Goal: Obtain resource: Download file/media

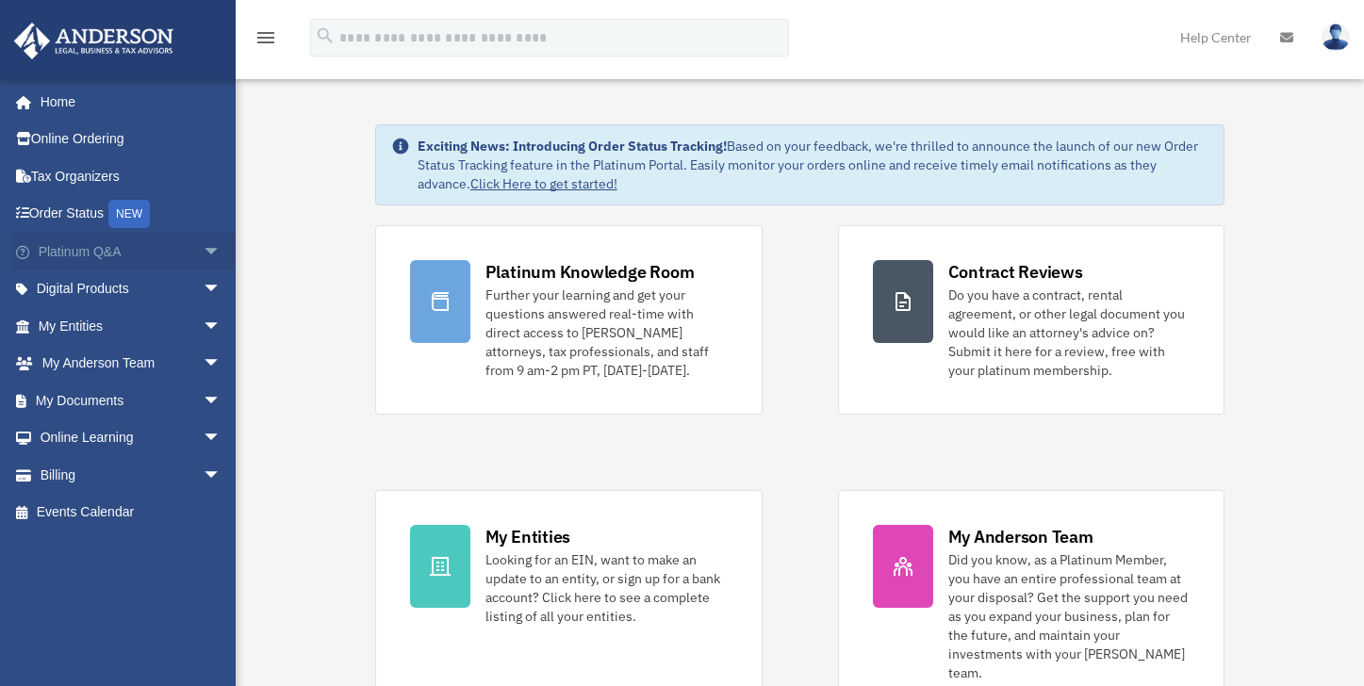
click at [203, 255] on span "arrow_drop_down" at bounding box center [222, 252] width 38 height 39
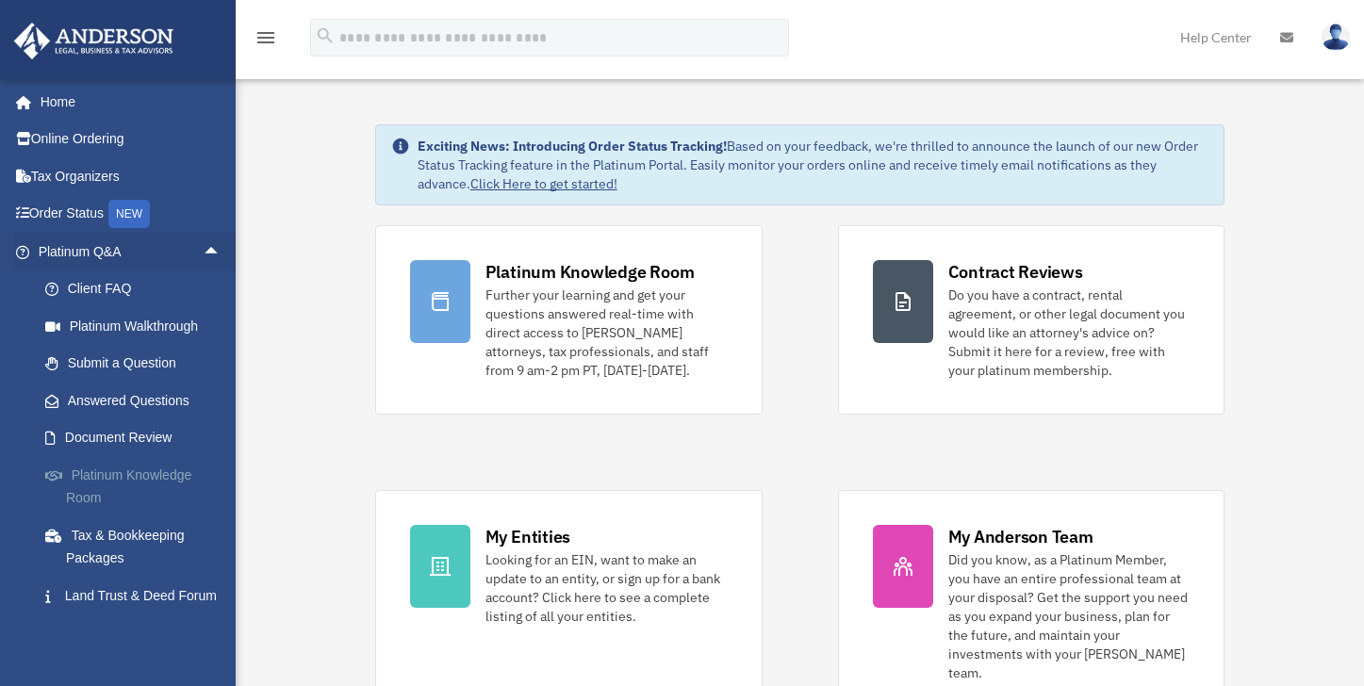
click at [142, 477] on link "Platinum Knowledge Room" at bounding box center [137, 486] width 223 height 60
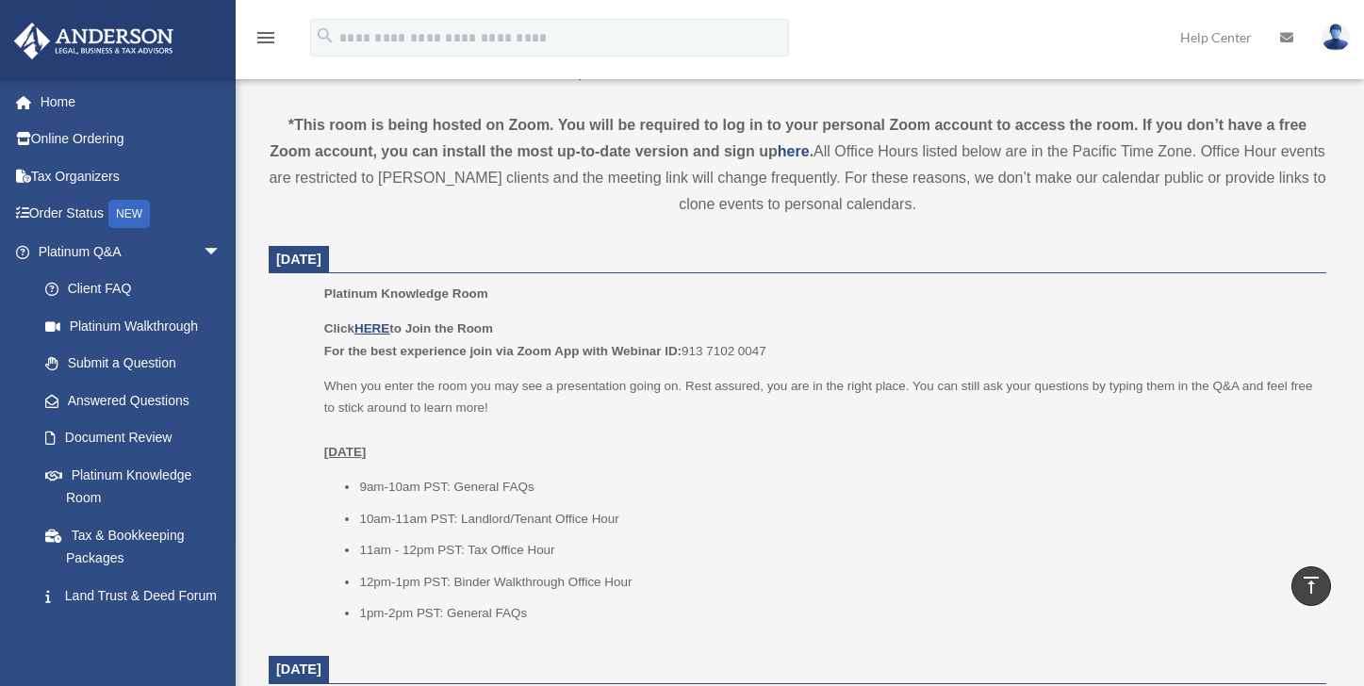
scroll to position [660, 0]
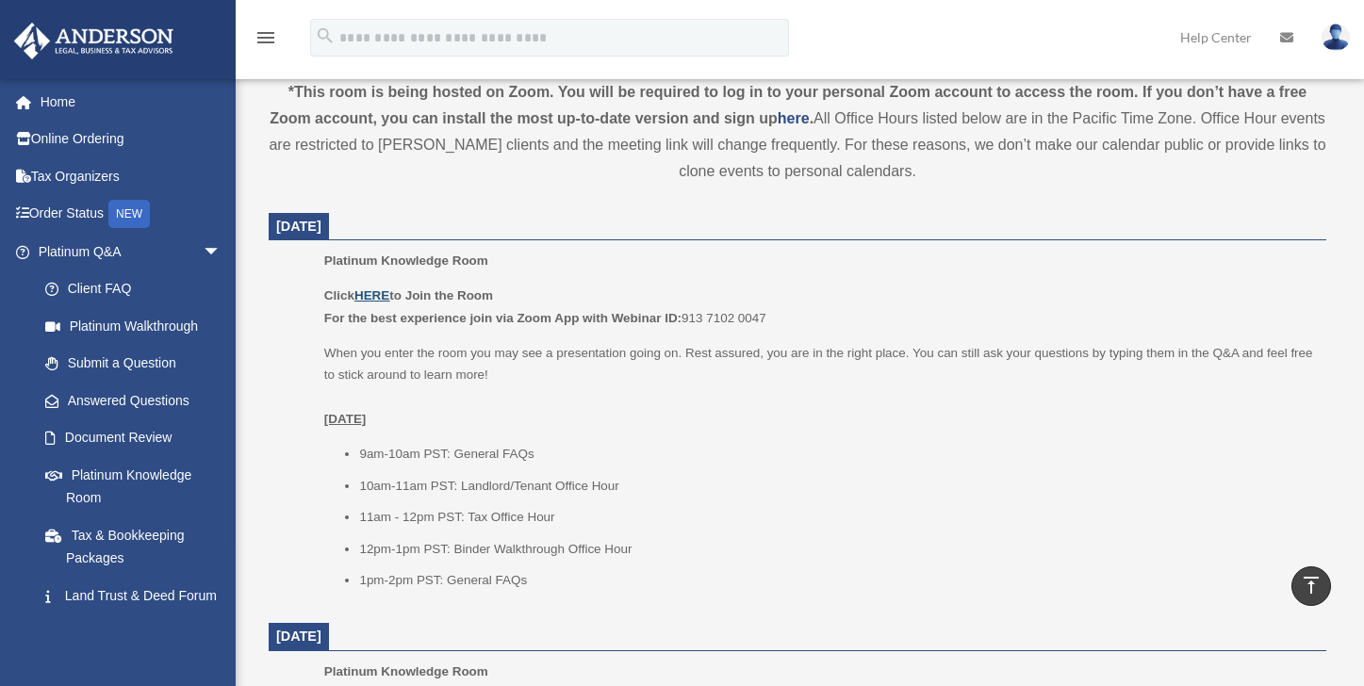
click at [369, 291] on u "HERE" at bounding box center [372, 296] width 35 height 14
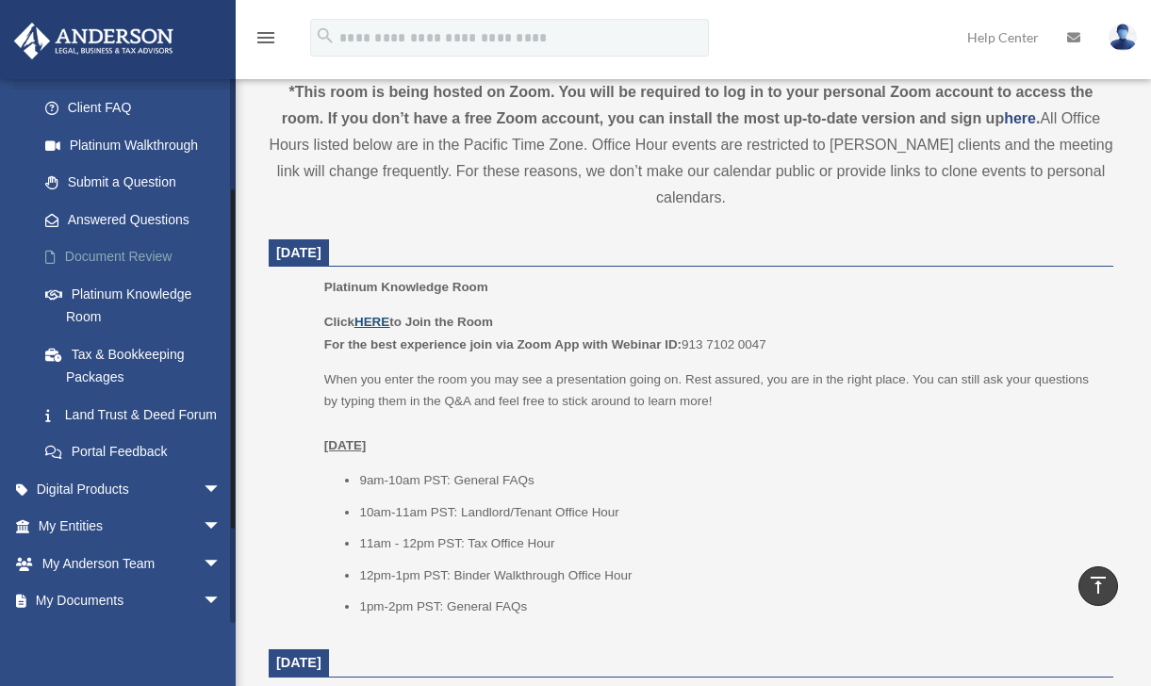
scroll to position [189, 0]
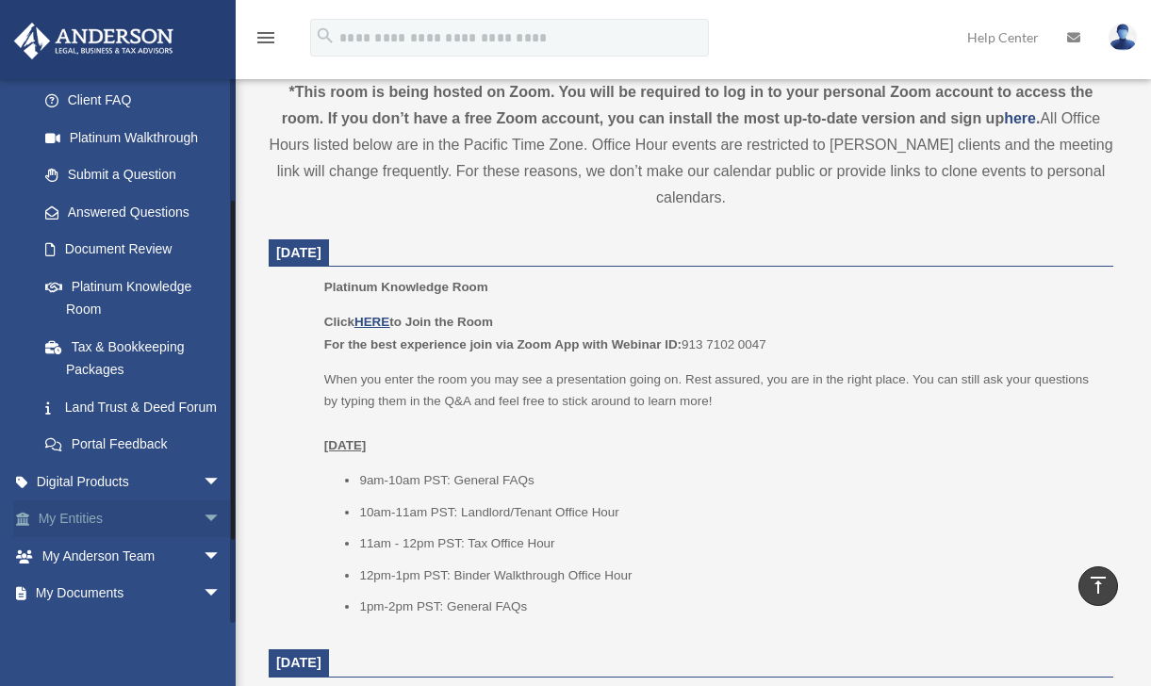
click at [203, 539] on span "arrow_drop_down" at bounding box center [222, 520] width 38 height 39
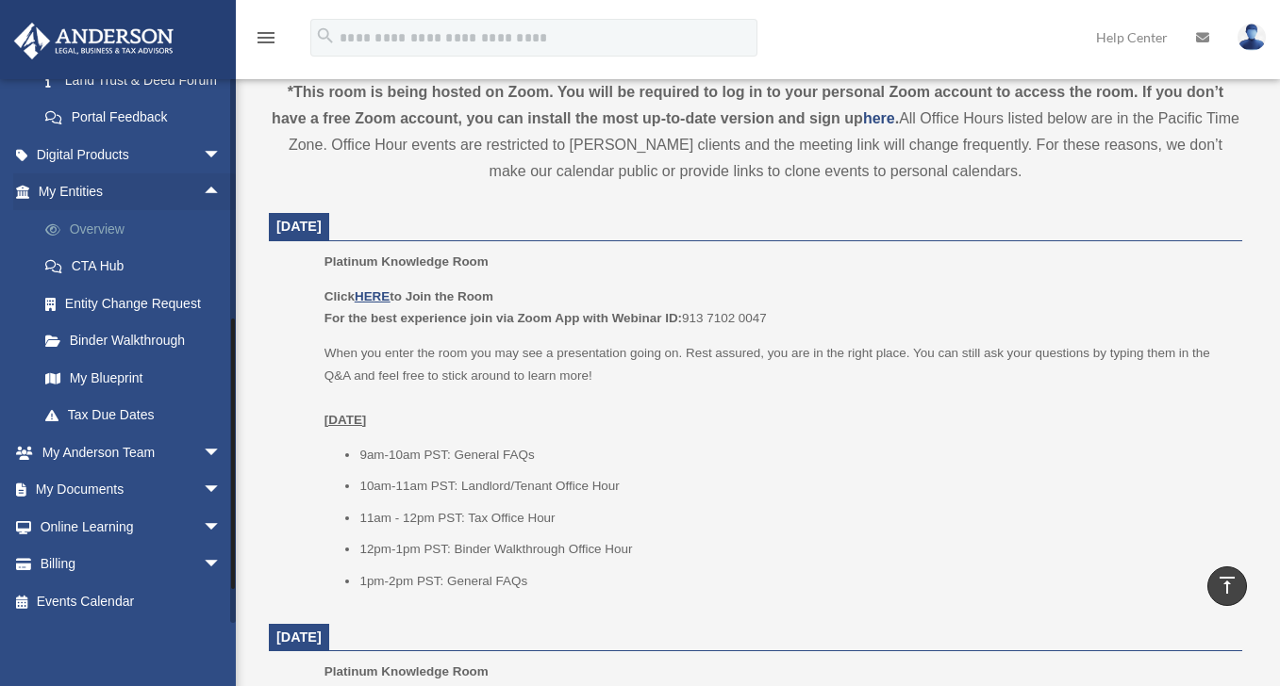
scroll to position [540, 0]
click at [203, 487] on span "arrow_drop_down" at bounding box center [222, 489] width 38 height 39
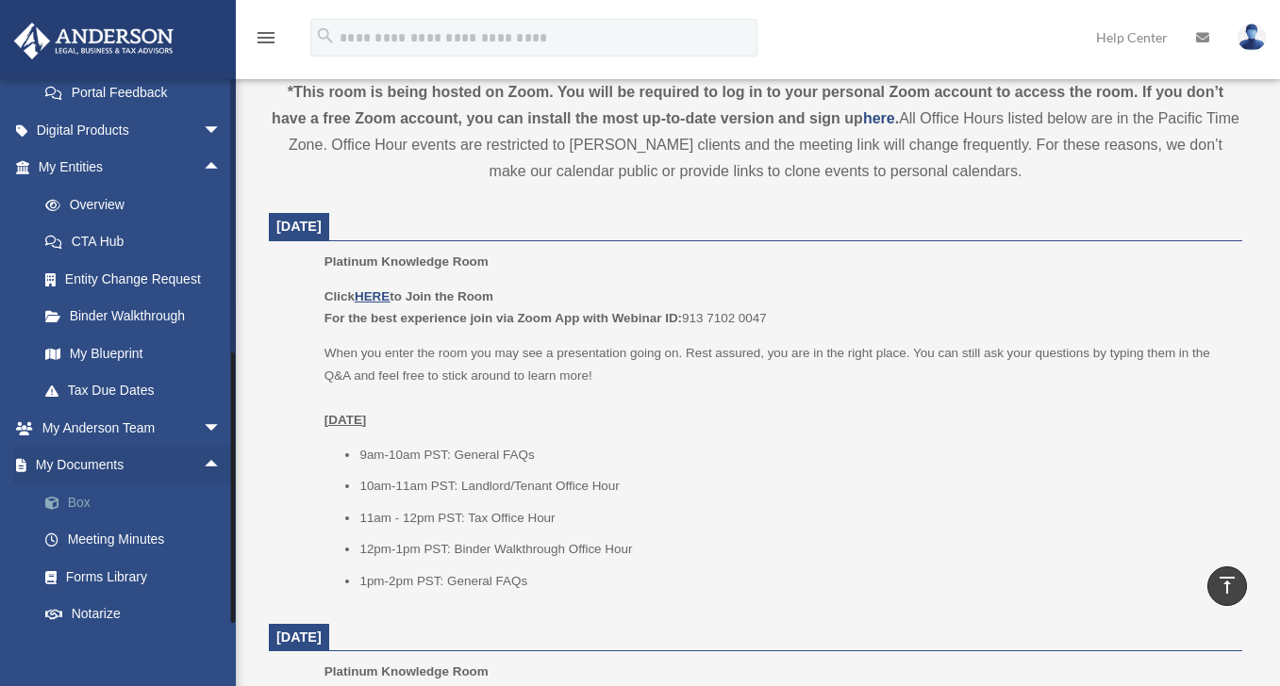
click at [118, 521] on link "Box" at bounding box center [137, 503] width 223 height 38
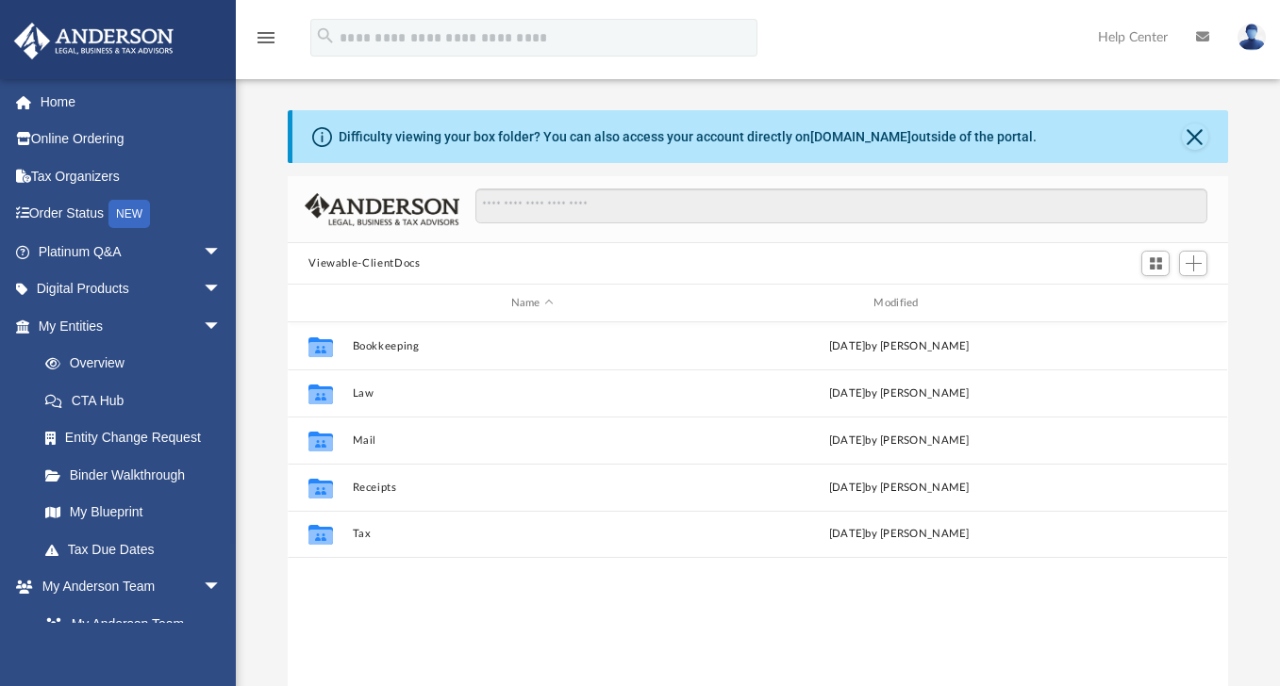
scroll to position [415, 926]
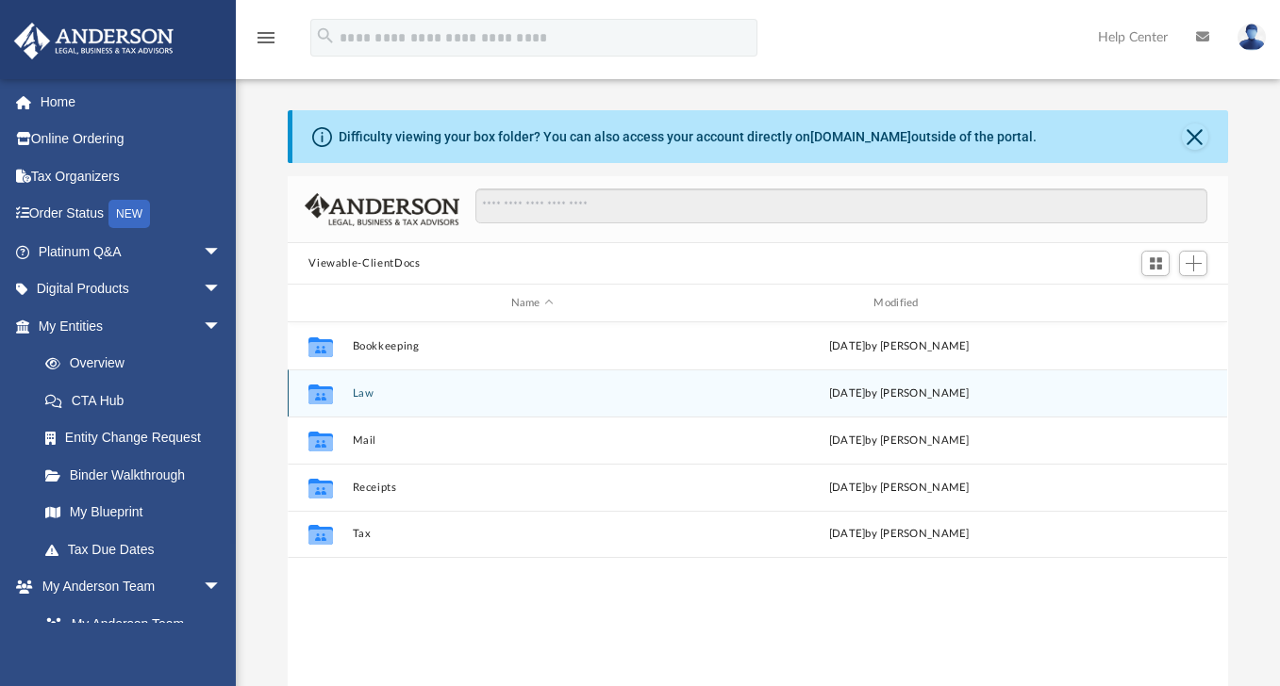
click at [323, 396] on icon "grid" at bounding box center [320, 396] width 25 height 15
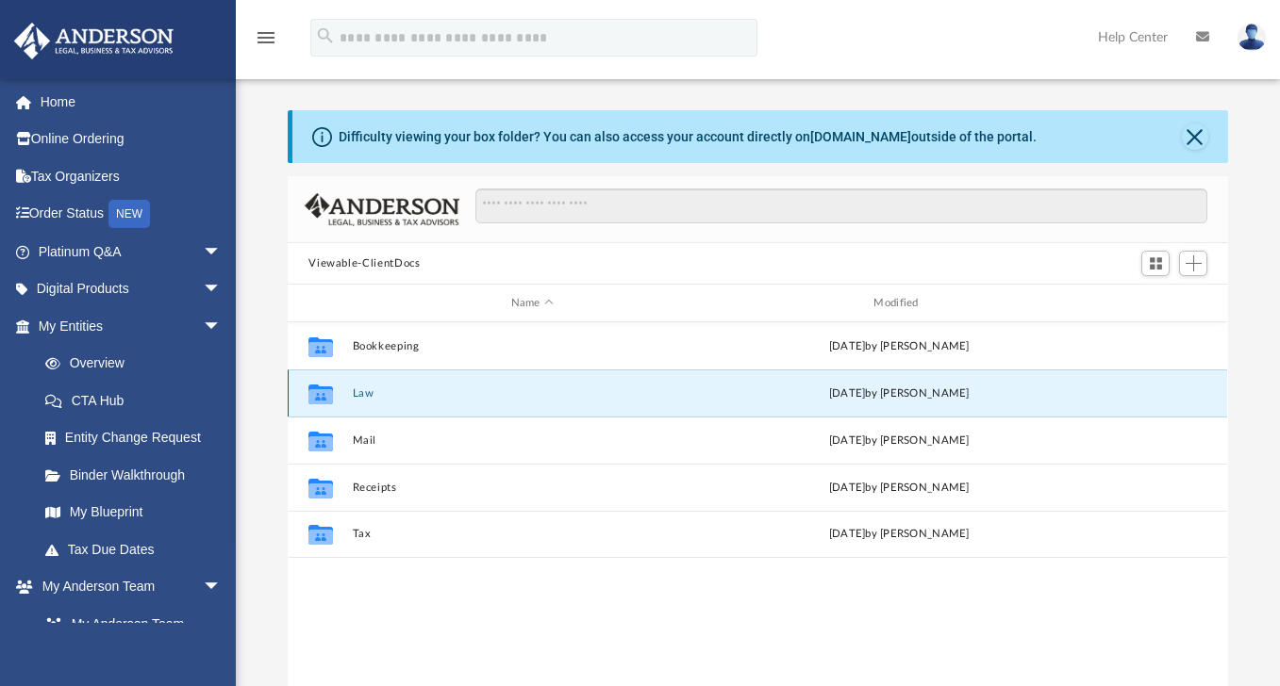
click at [366, 398] on button "Law" at bounding box center [532, 394] width 359 height 12
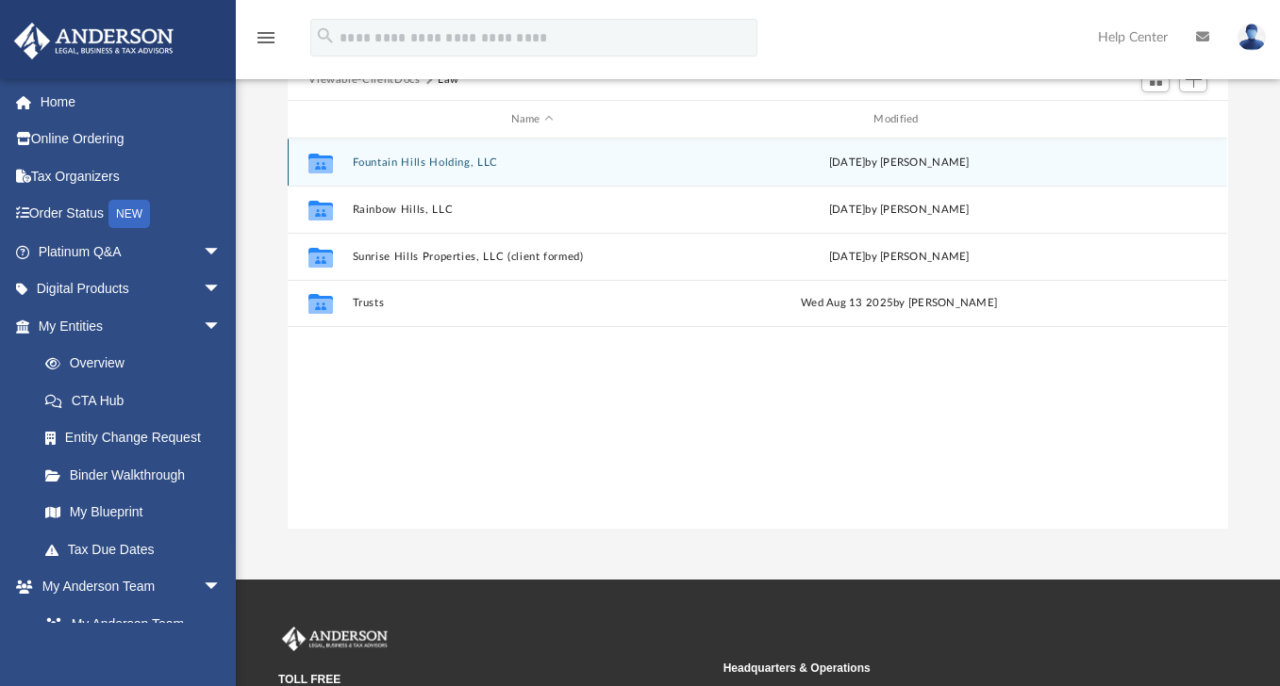
scroll to position [189, 0]
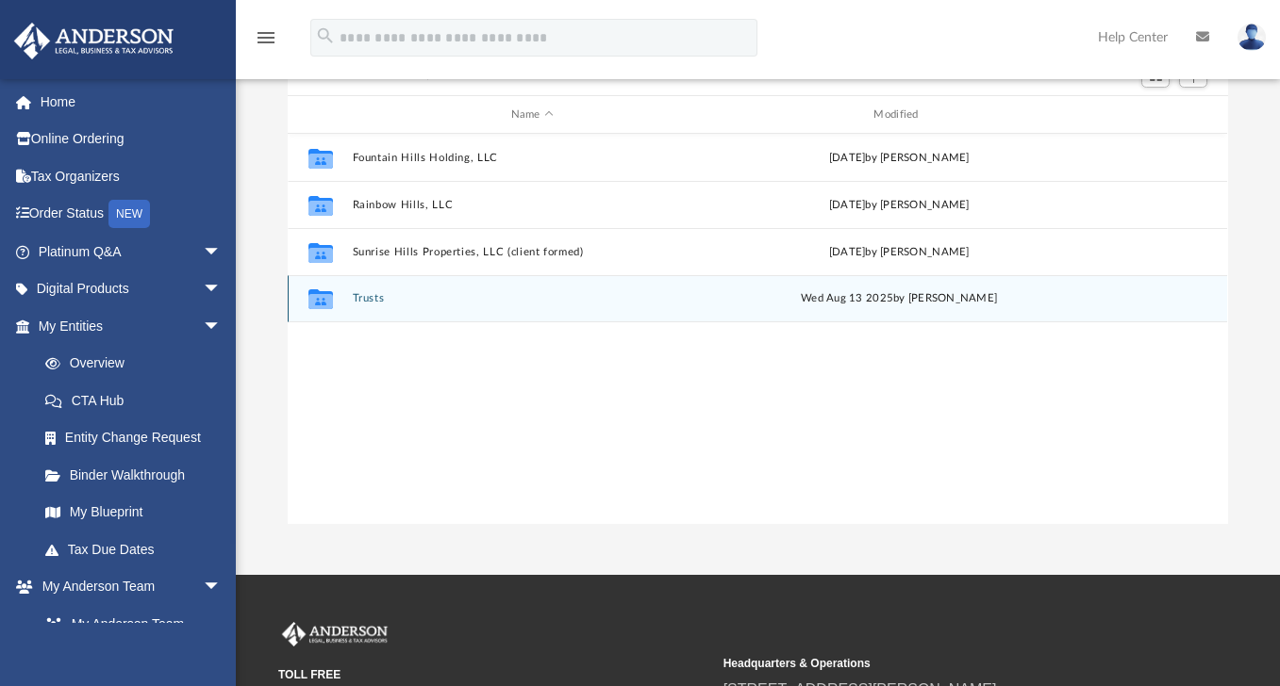
click at [368, 303] on button "Trusts" at bounding box center [532, 298] width 359 height 12
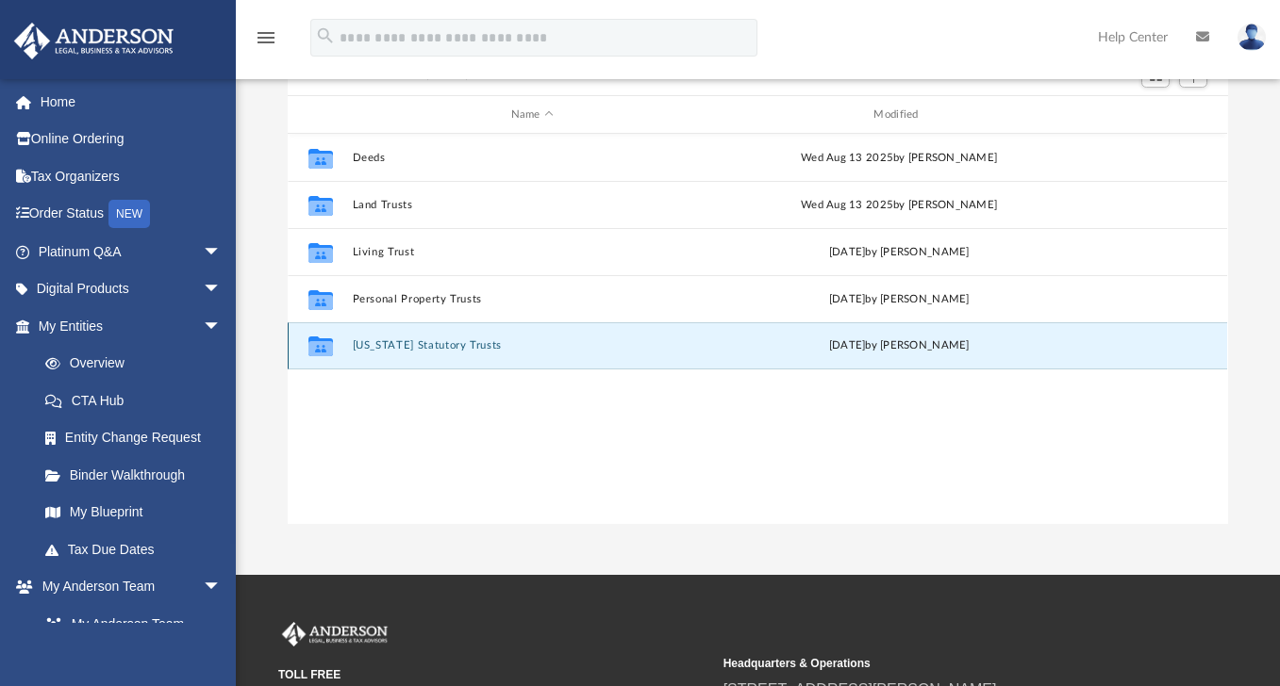
click at [492, 347] on button "Wyoming Statutory Trusts" at bounding box center [532, 345] width 359 height 12
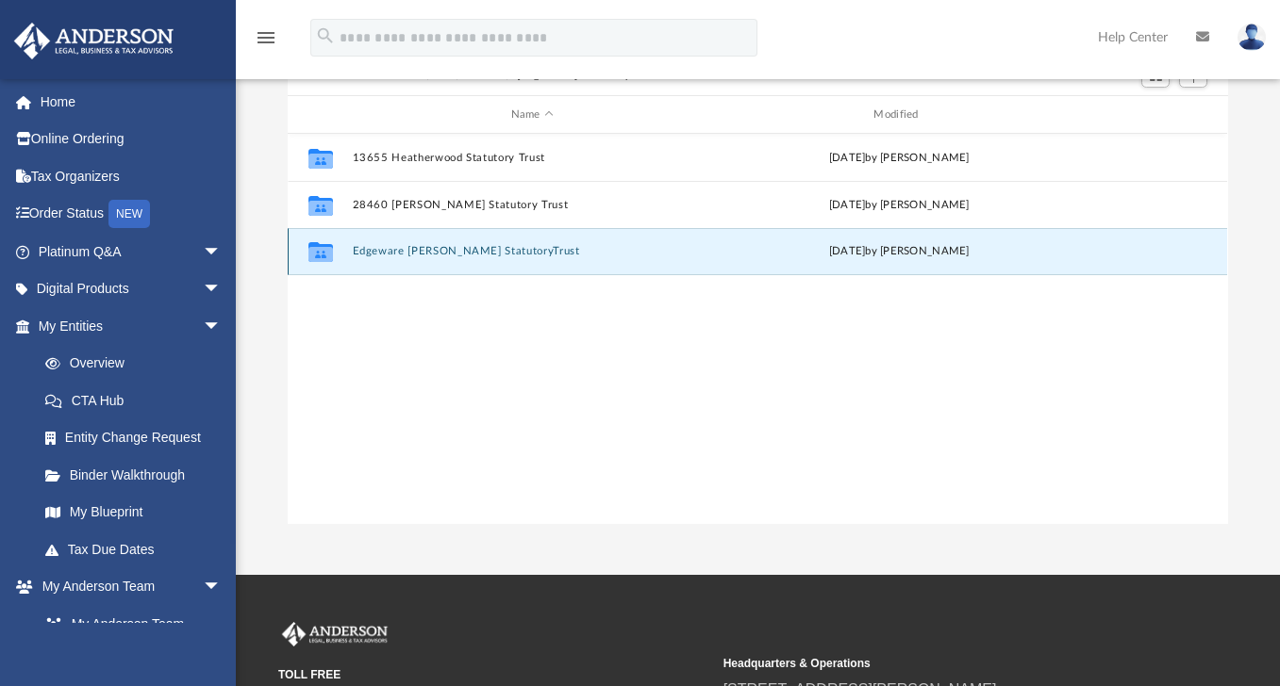
click at [483, 246] on button "Edgeware Wallace StatutoryTrust" at bounding box center [532, 251] width 359 height 12
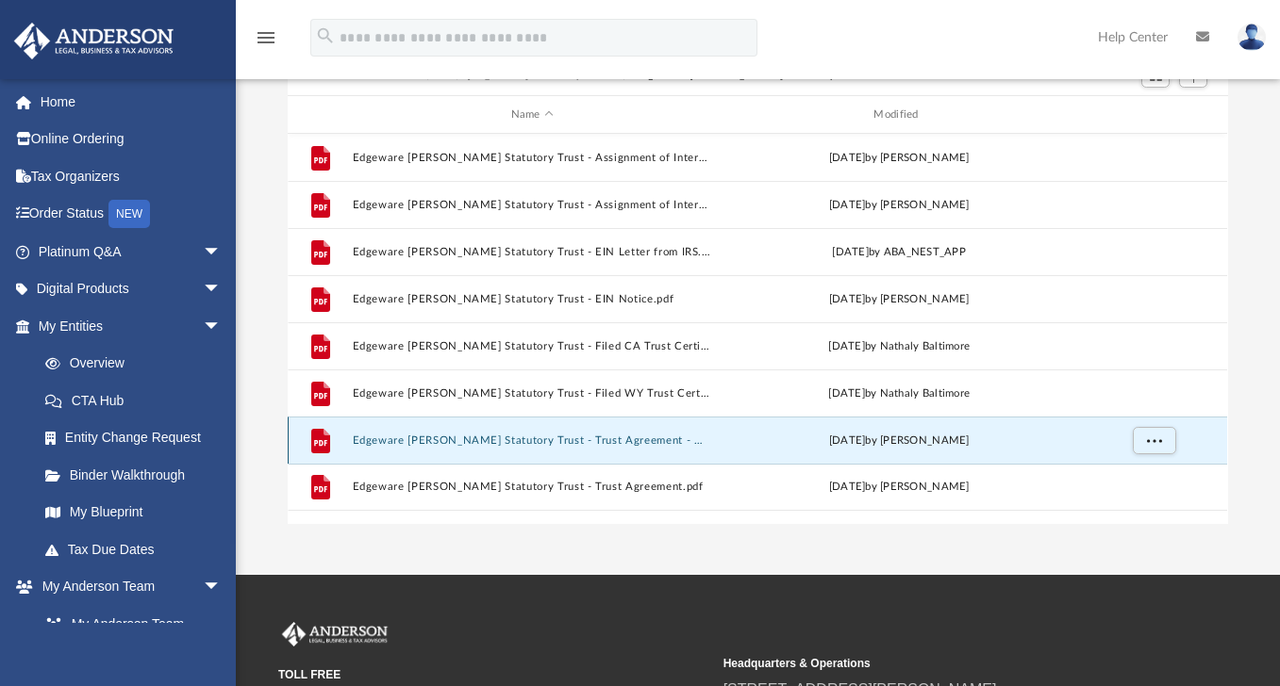
click at [586, 444] on button "Edgeware Wallace Statutory Trust - Trust Agreement - DocuSigned.pdf" at bounding box center [532, 441] width 359 height 12
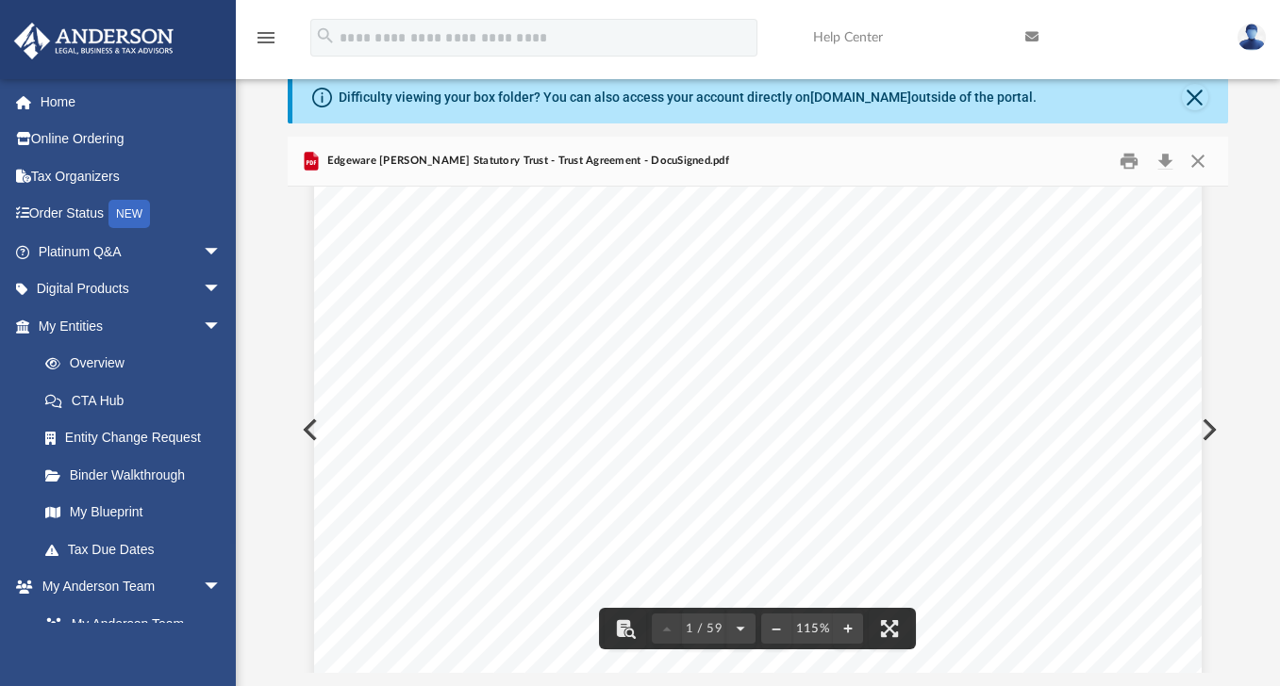
scroll to position [19, 0]
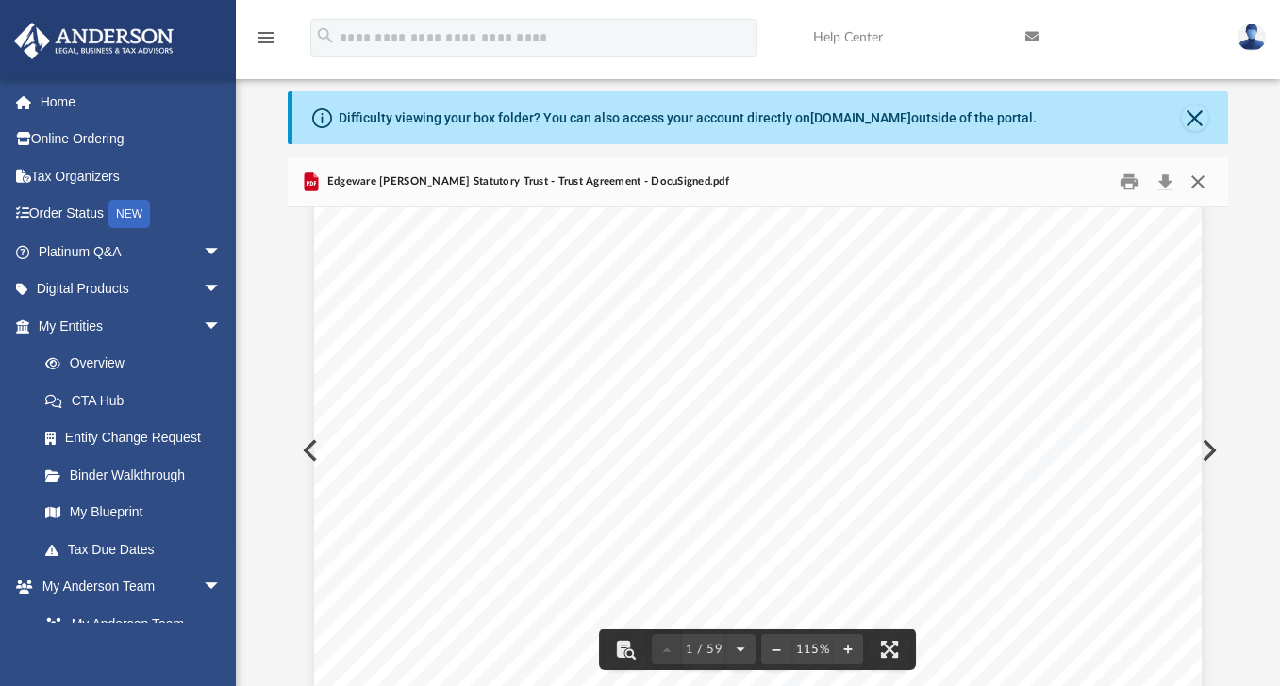
click at [1203, 182] on button "Close" at bounding box center [1198, 182] width 34 height 29
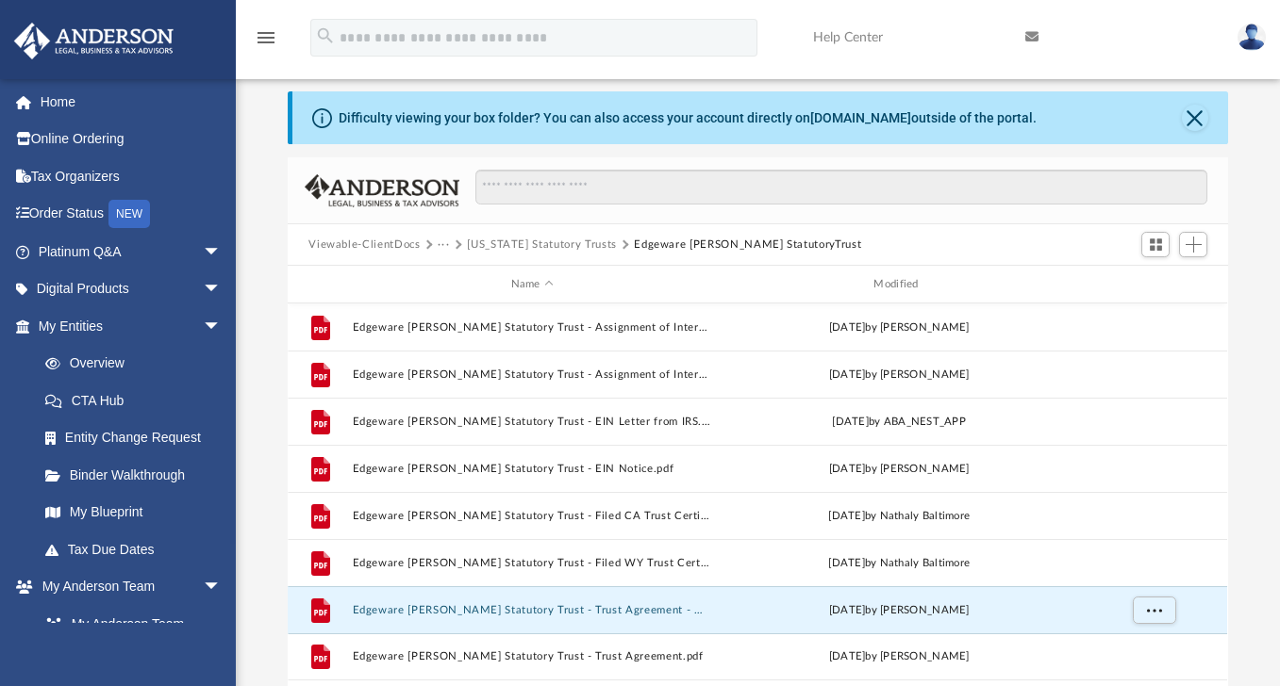
click at [495, 242] on button "Wyoming Statutory Trusts" at bounding box center [542, 245] width 150 height 17
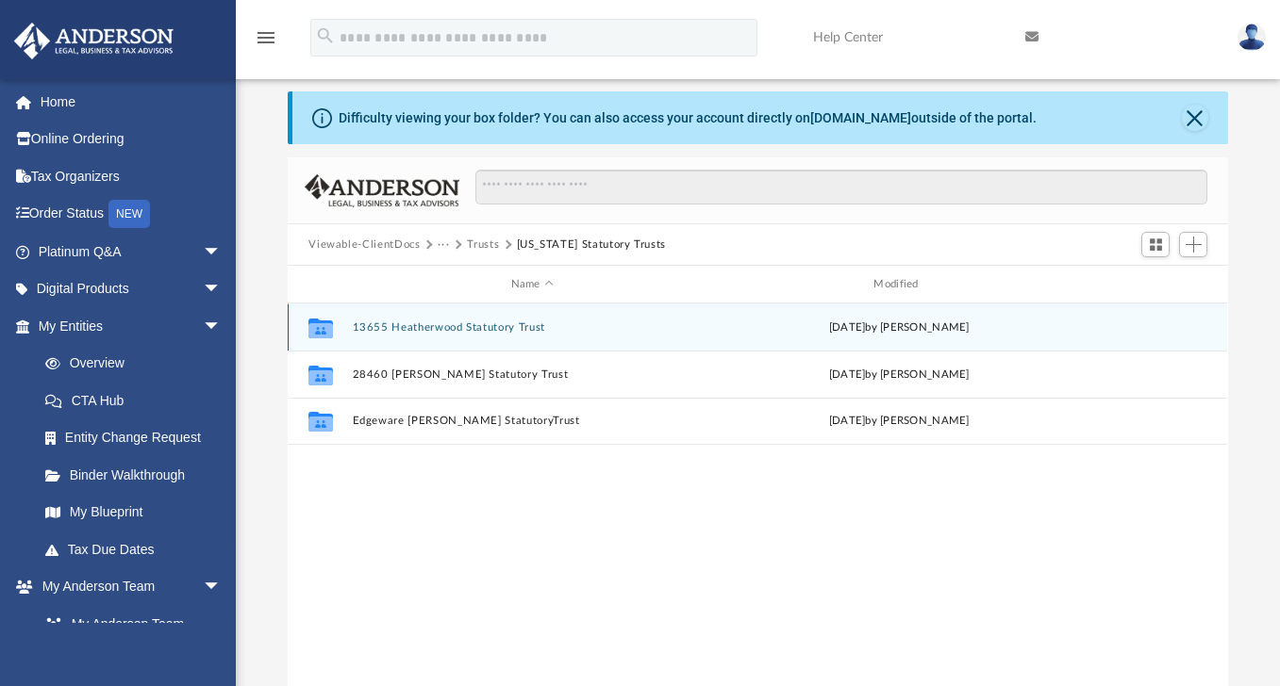
click at [477, 325] on button "13655 Heatherwood Statutory Trust" at bounding box center [532, 328] width 359 height 12
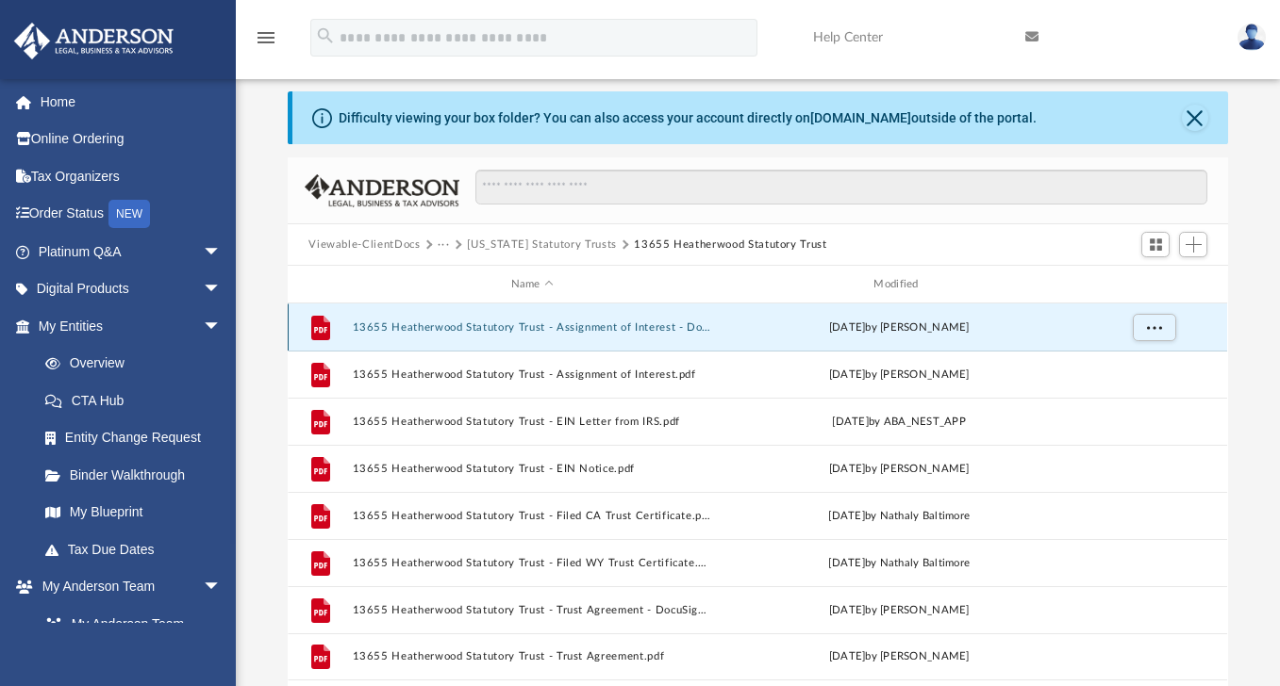
click at [571, 326] on button "13655 Heatherwood Statutory Trust - Assignment of Interest - DocuSigned.pdf" at bounding box center [532, 328] width 359 height 12
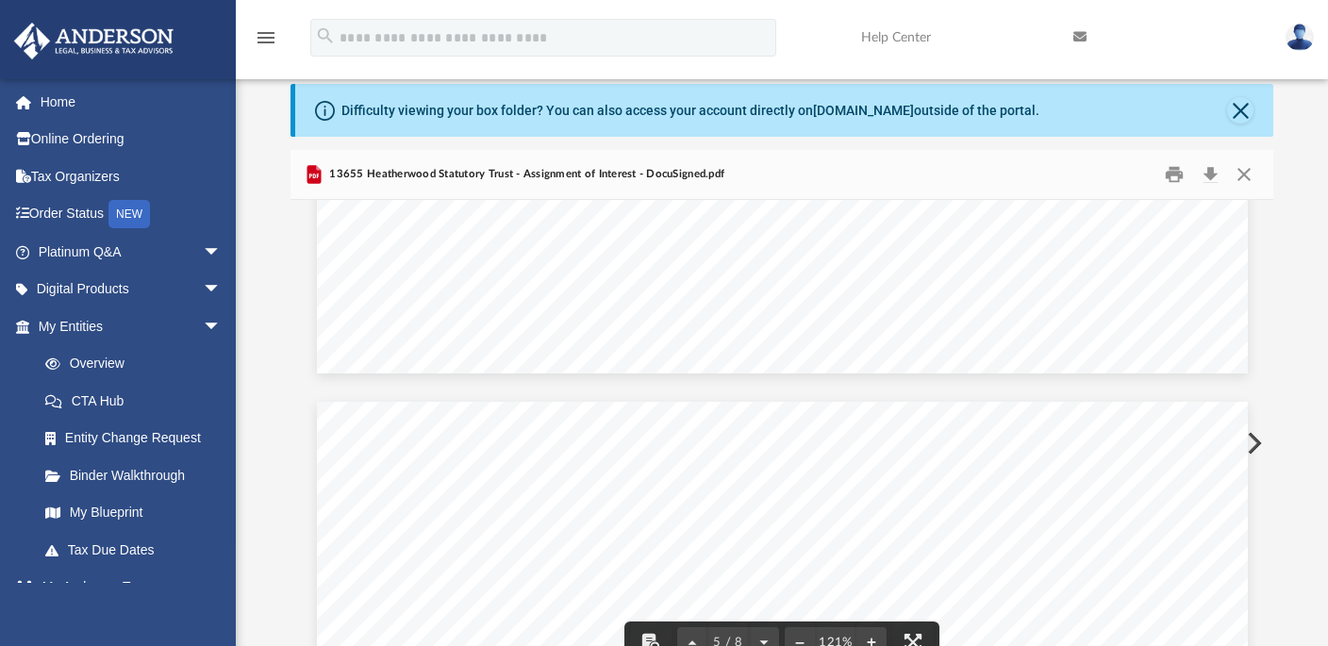
scroll to position [4742, 0]
click at [1245, 177] on button "Close" at bounding box center [1244, 174] width 34 height 29
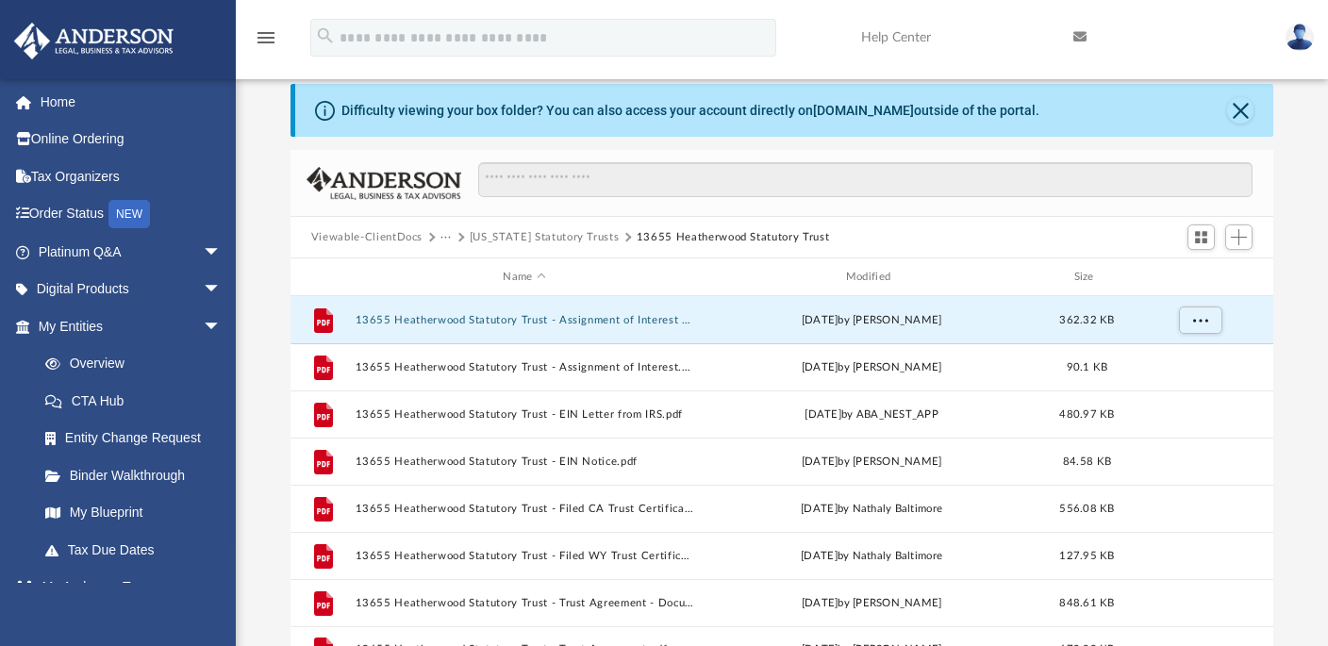
click at [410, 234] on button "Viewable-ClientDocs" at bounding box center [366, 237] width 111 height 17
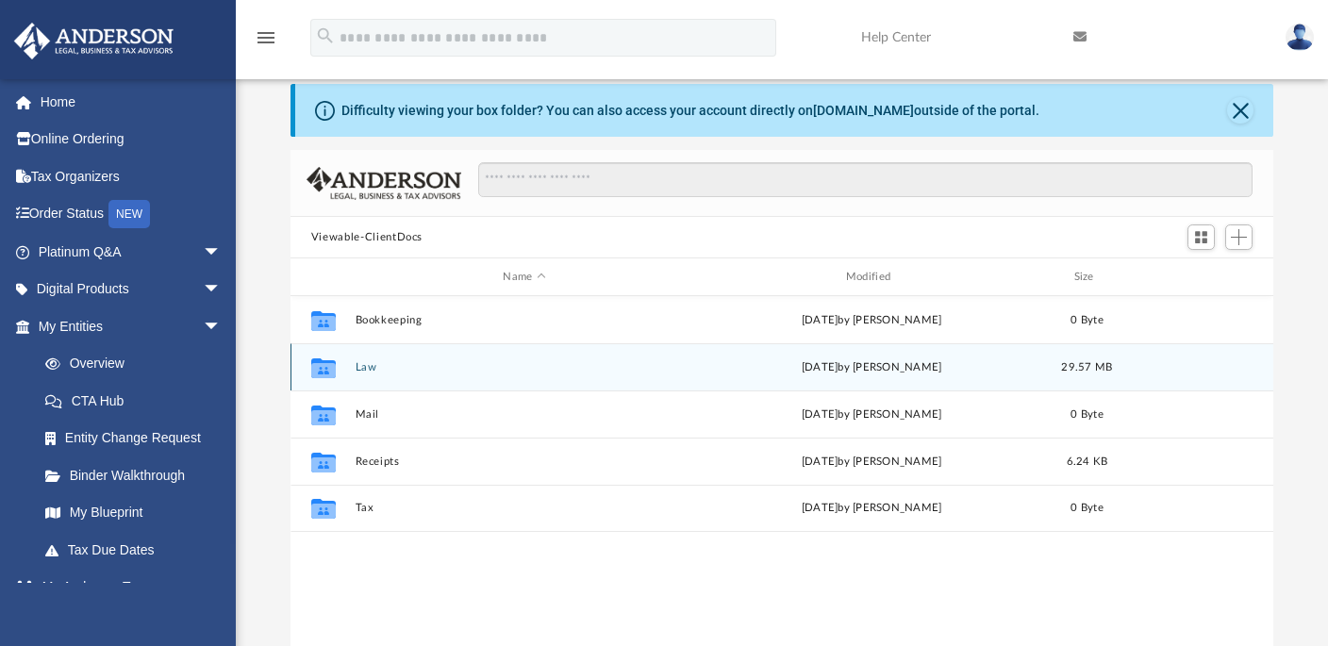
click at [322, 369] on icon "grid" at bounding box center [323, 369] width 25 height 15
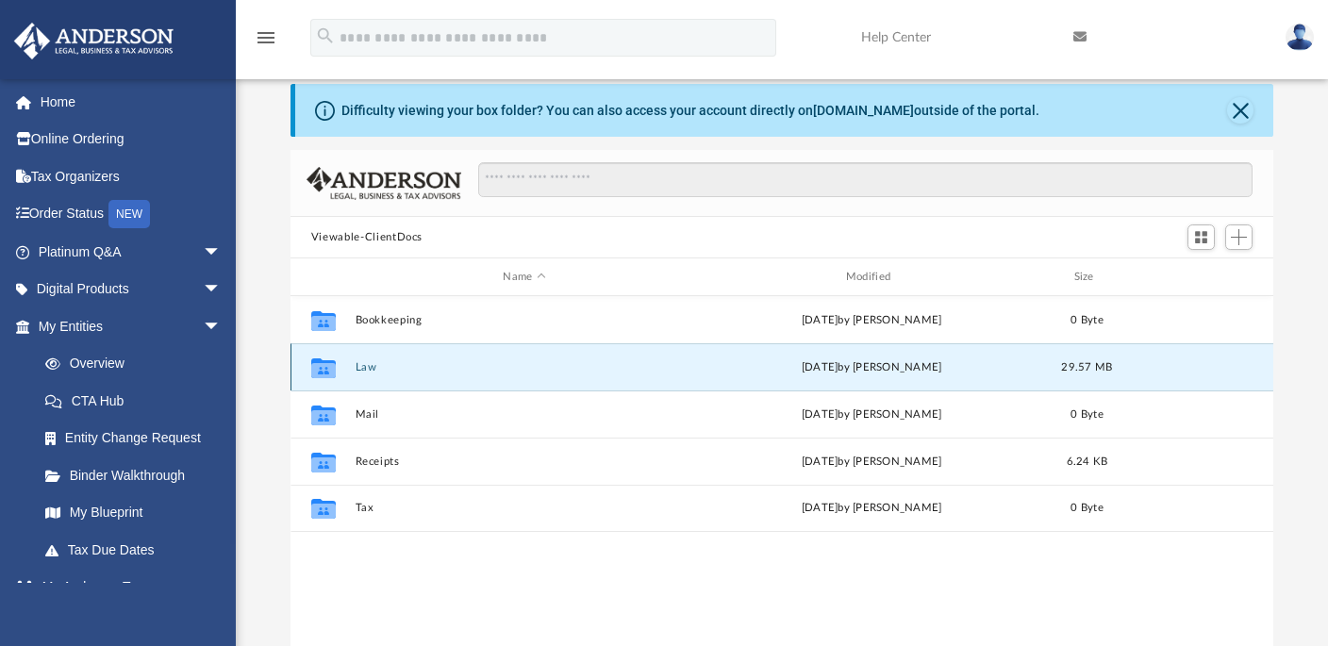
click at [329, 371] on icon "grid" at bounding box center [323, 369] width 25 height 15
click at [371, 370] on button "Law" at bounding box center [524, 367] width 339 height 12
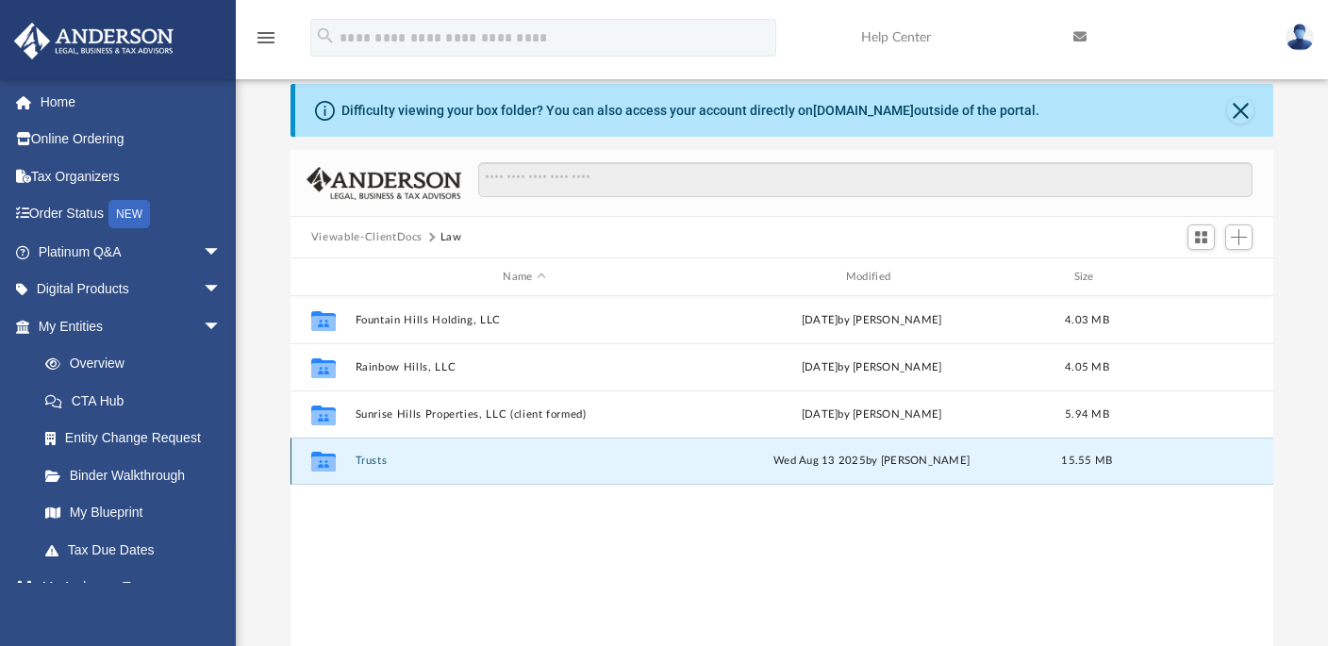
click at [402, 464] on button "Trusts" at bounding box center [524, 461] width 339 height 12
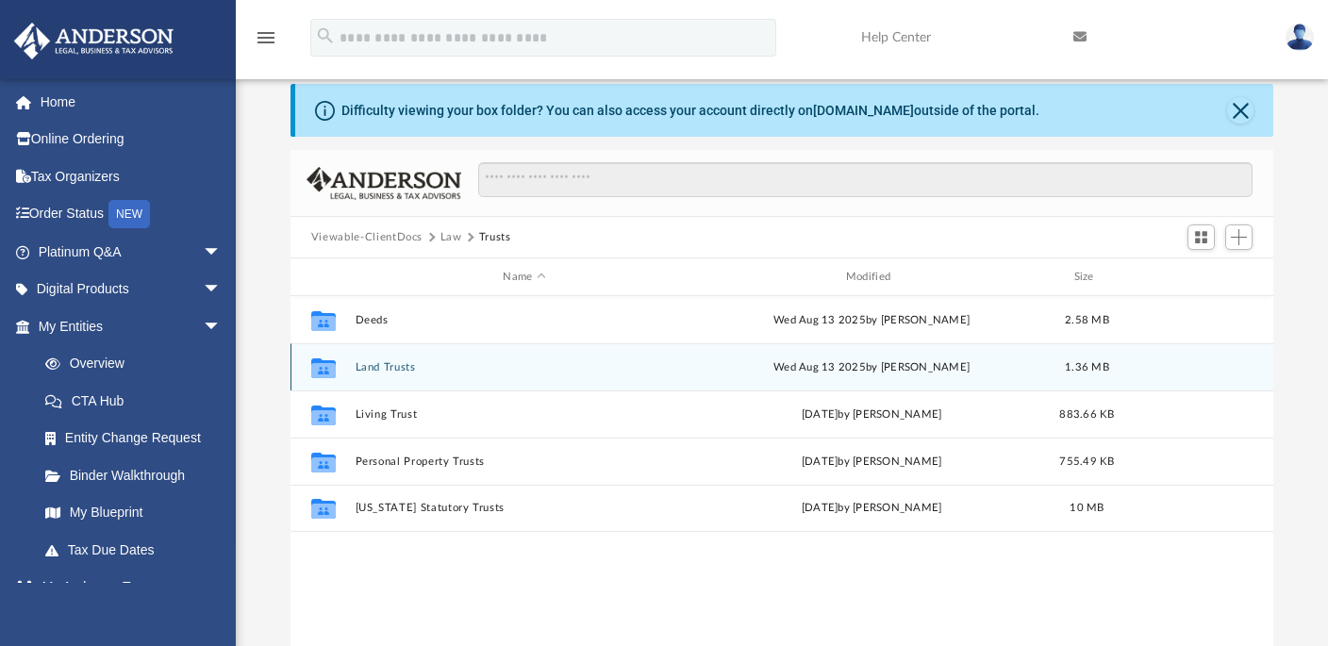
click at [395, 367] on button "Land Trusts" at bounding box center [524, 367] width 339 height 12
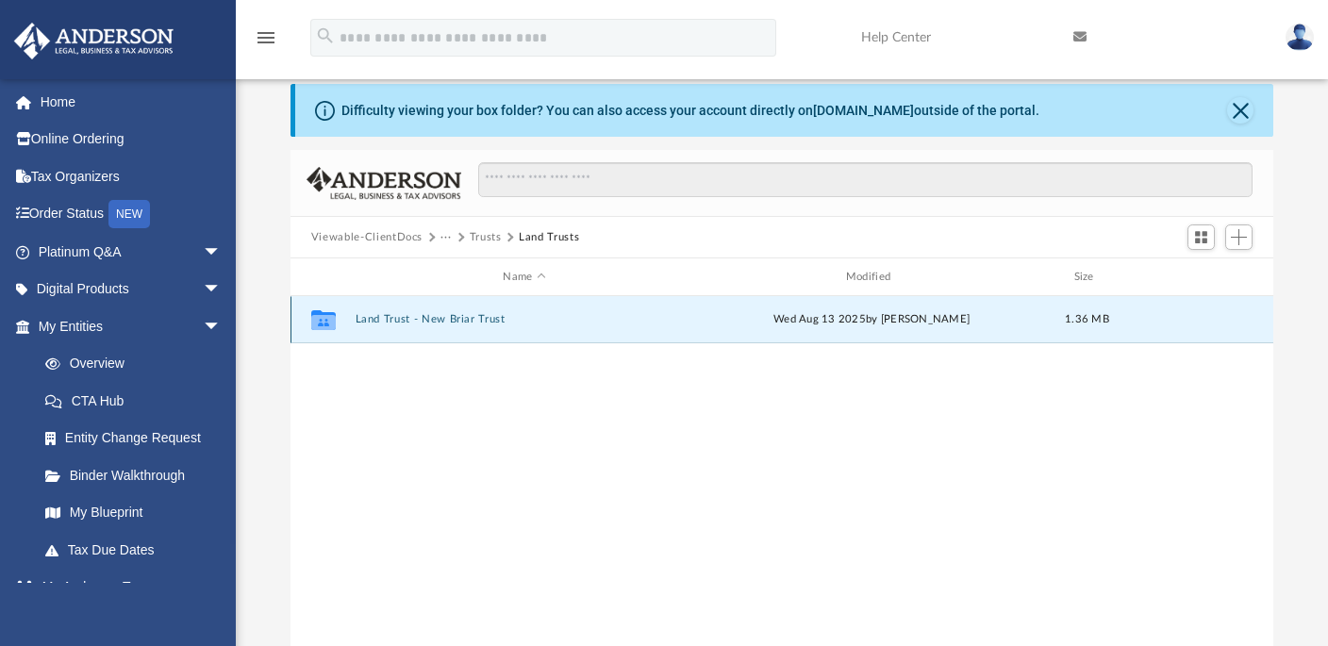
click at [447, 319] on button "Land Trust - New Briar Trust" at bounding box center [524, 319] width 339 height 12
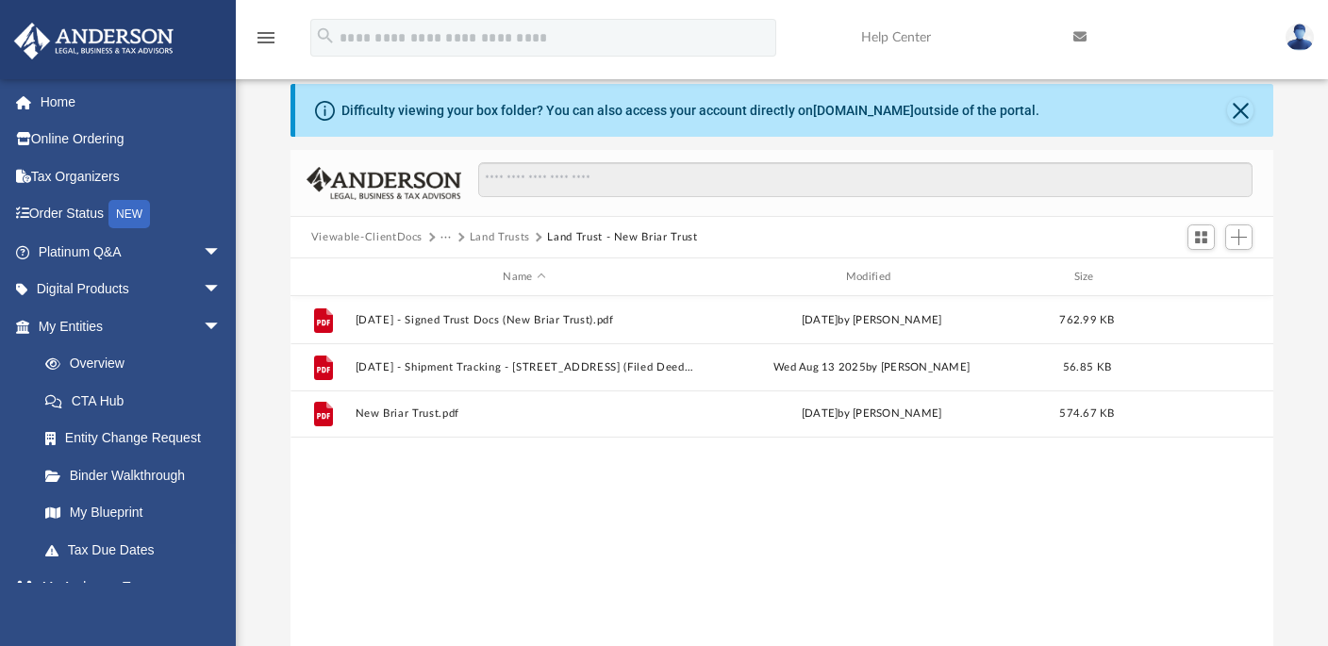
click at [471, 232] on button "Land Trusts" at bounding box center [500, 237] width 60 height 17
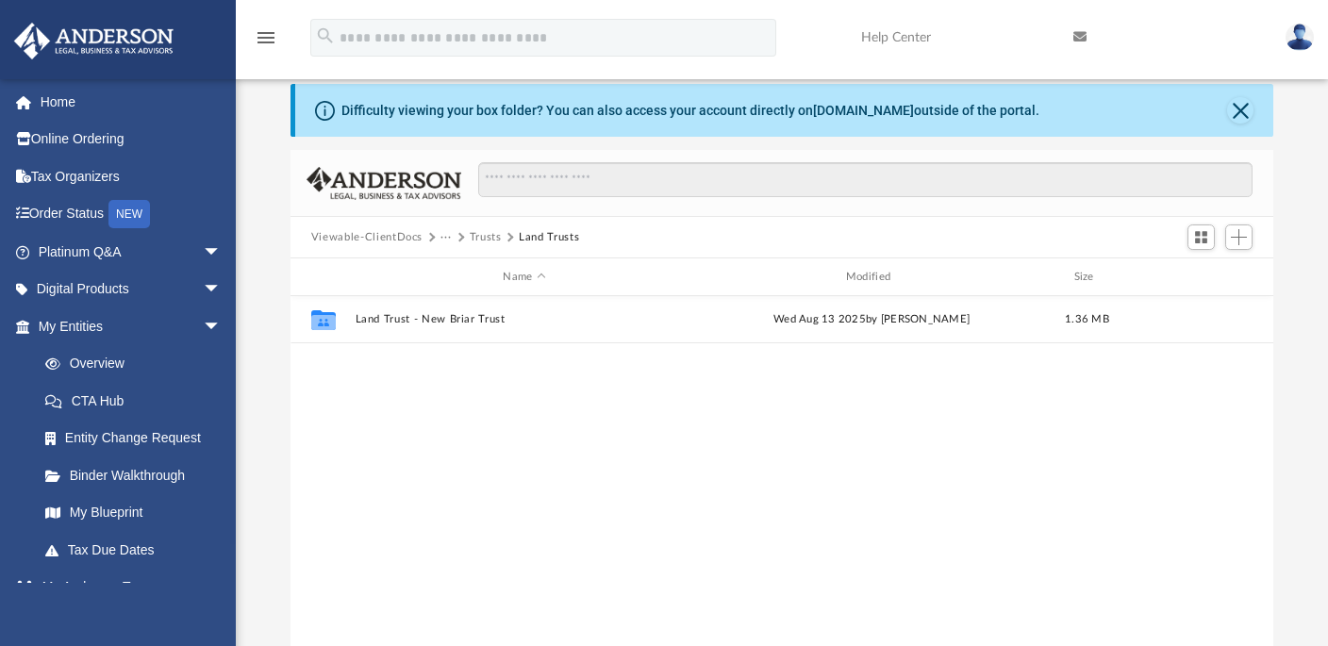
click at [478, 237] on button "Trusts" at bounding box center [486, 237] width 32 height 17
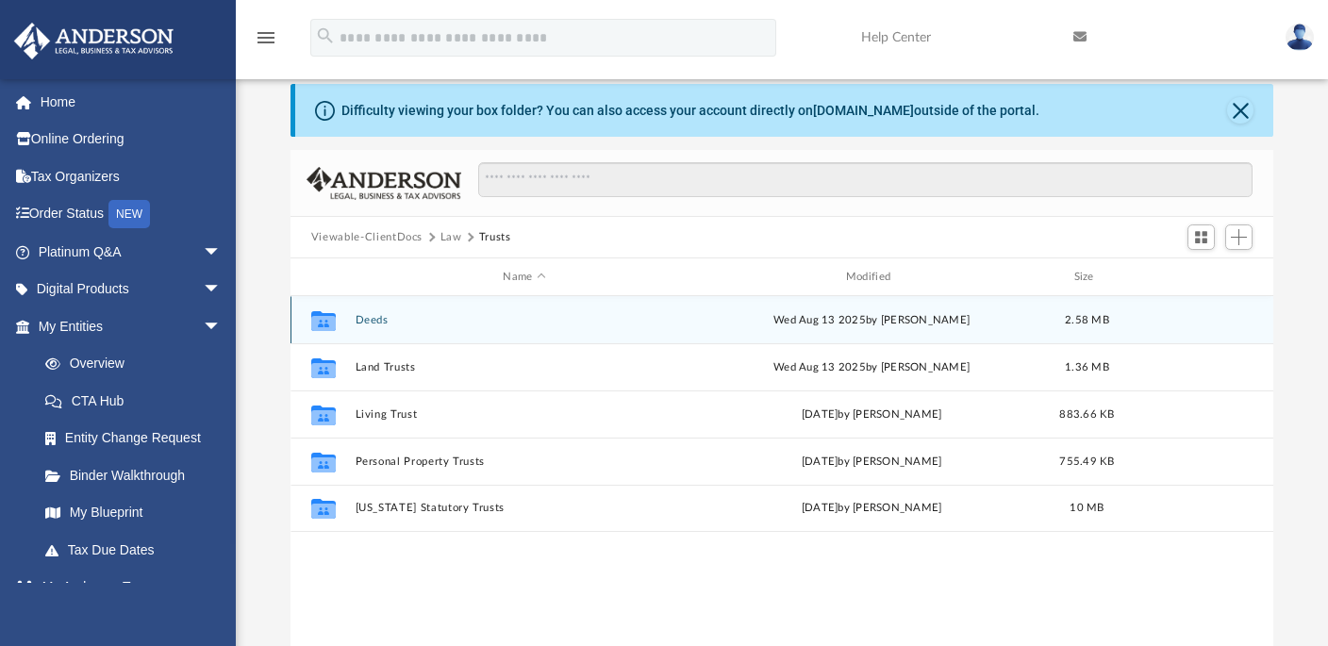
click at [375, 323] on button "Deeds" at bounding box center [524, 320] width 339 height 12
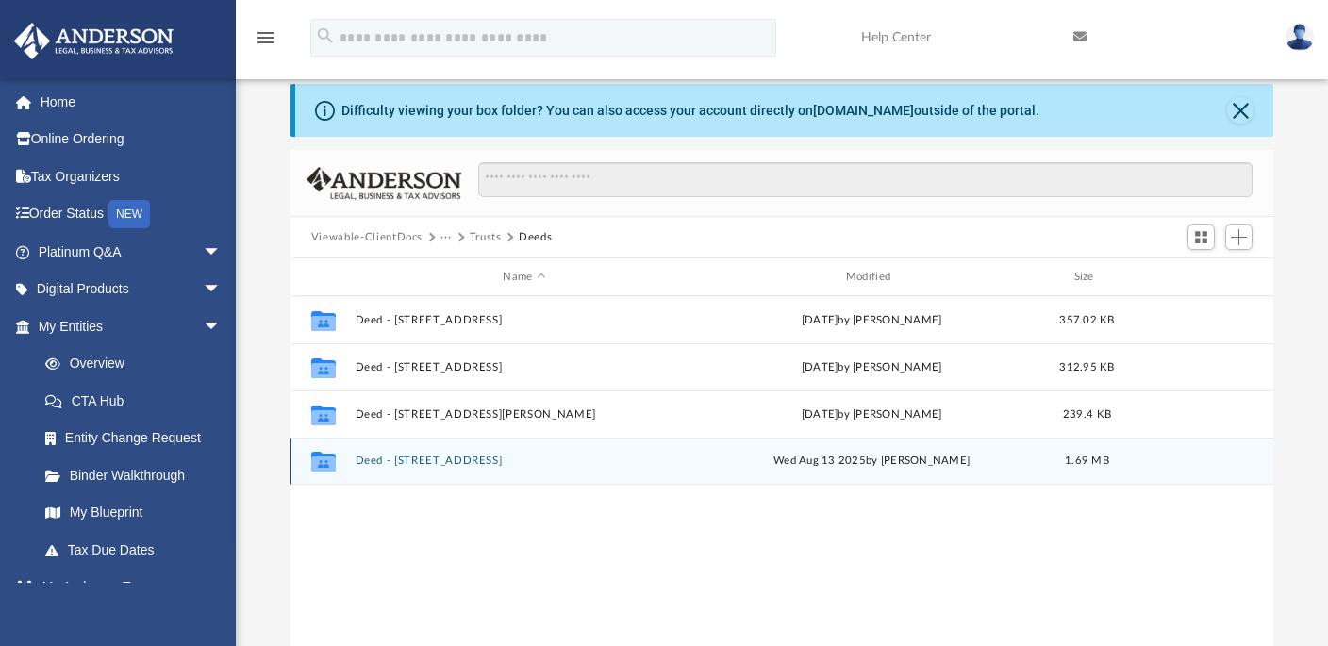
click at [427, 460] on button "Deed - 5559 Newbriar Way" at bounding box center [524, 461] width 339 height 12
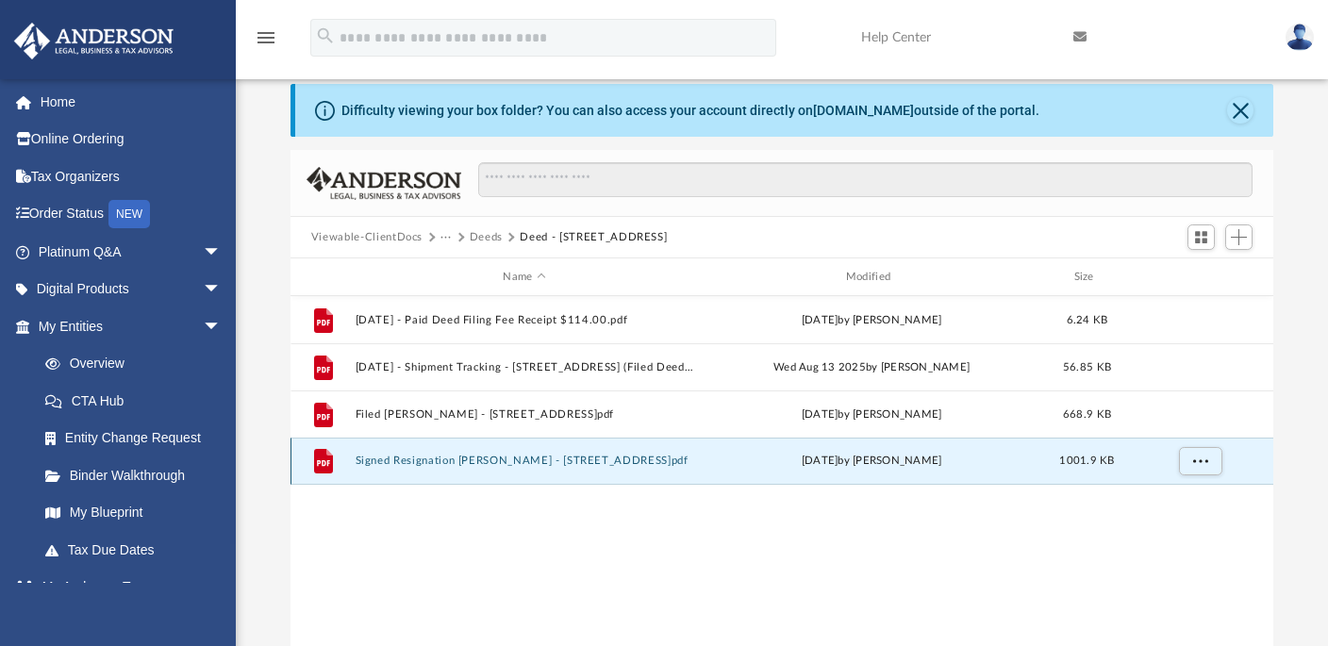
click at [582, 465] on button "Signed Resignation Grant Deed - 5559 Newbriar Way.pdf" at bounding box center [524, 461] width 339 height 12
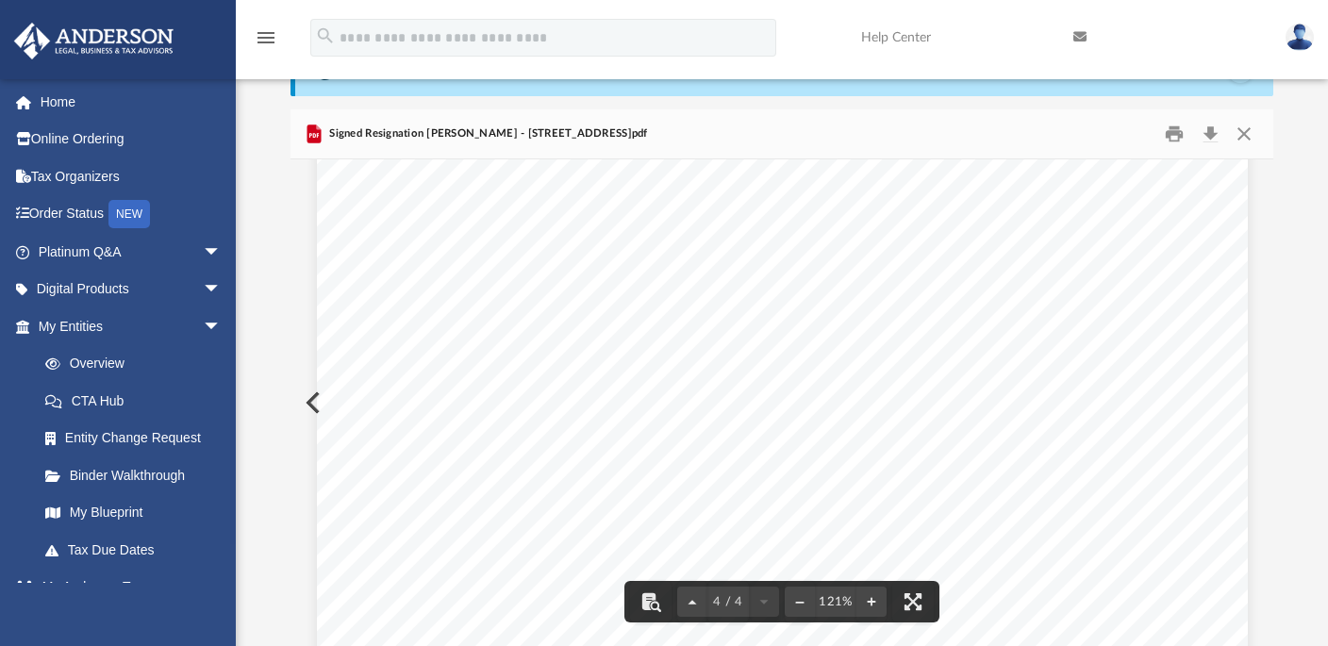
scroll to position [4444, 0]
click at [1245, 141] on button "Close" at bounding box center [1244, 134] width 34 height 29
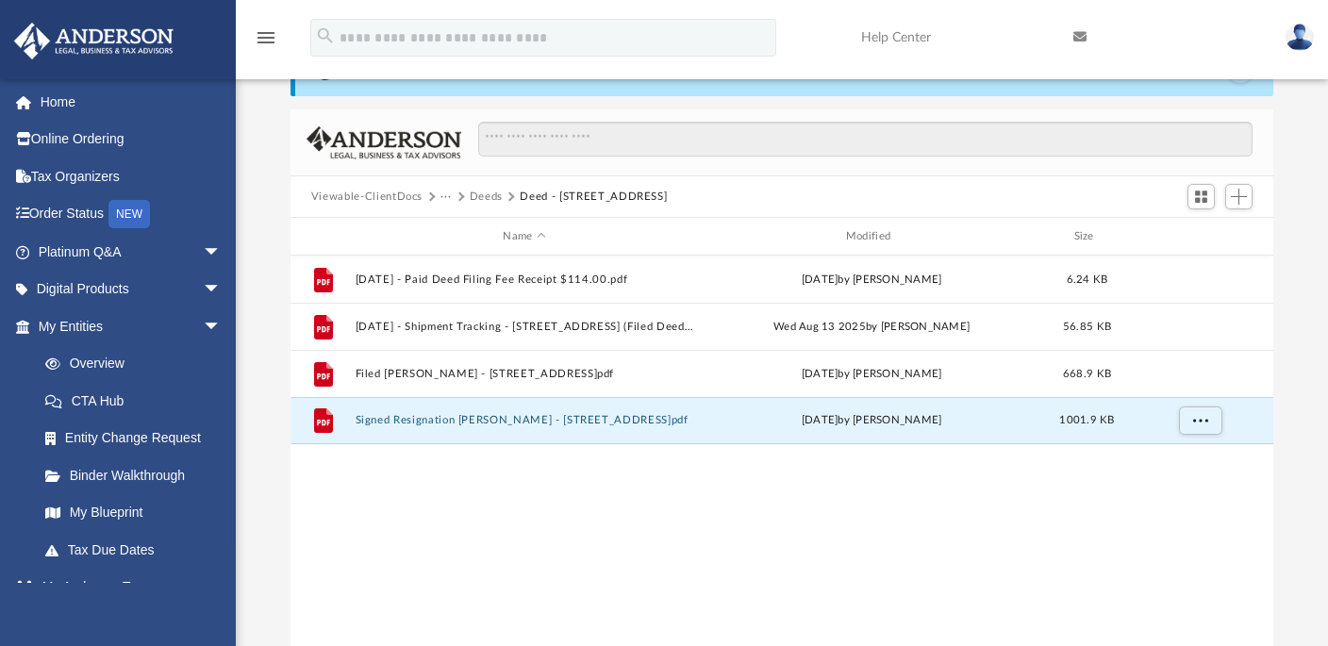
click at [819, 547] on div "File 2025.08.08 - Paid Deed Filing Fee Receipt $114.00.pdf Fri Aug 8 2025 by Mi…" at bounding box center [781, 451] width 983 height 390
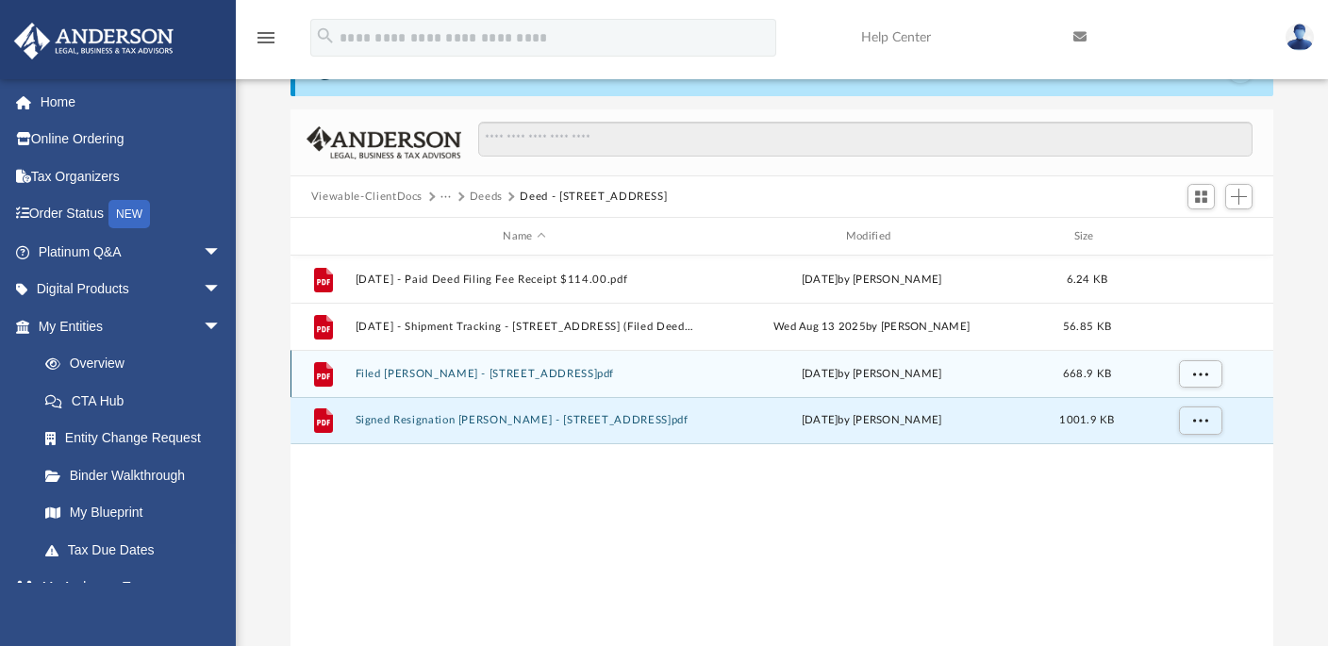
click at [501, 374] on button "Filed Grant Deed - 5559 Newbriar Way.pdf" at bounding box center [524, 374] width 339 height 12
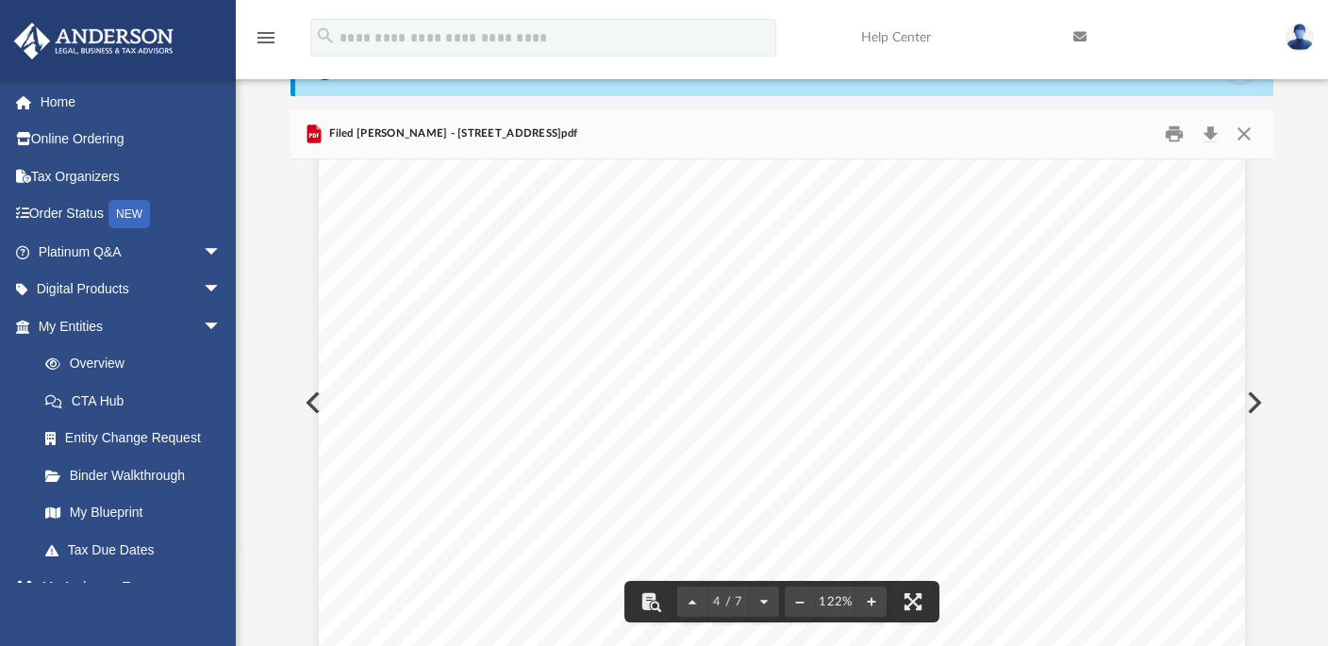
scroll to position [4348, 0]
drag, startPoint x: 1267, startPoint y: 418, endPoint x: 1265, endPoint y: 261, distance: 156.6
click at [1262, 264] on div "4 / 7 122%" at bounding box center [781, 402] width 983 height 487
click at [1241, 133] on button "Close" at bounding box center [1244, 134] width 34 height 29
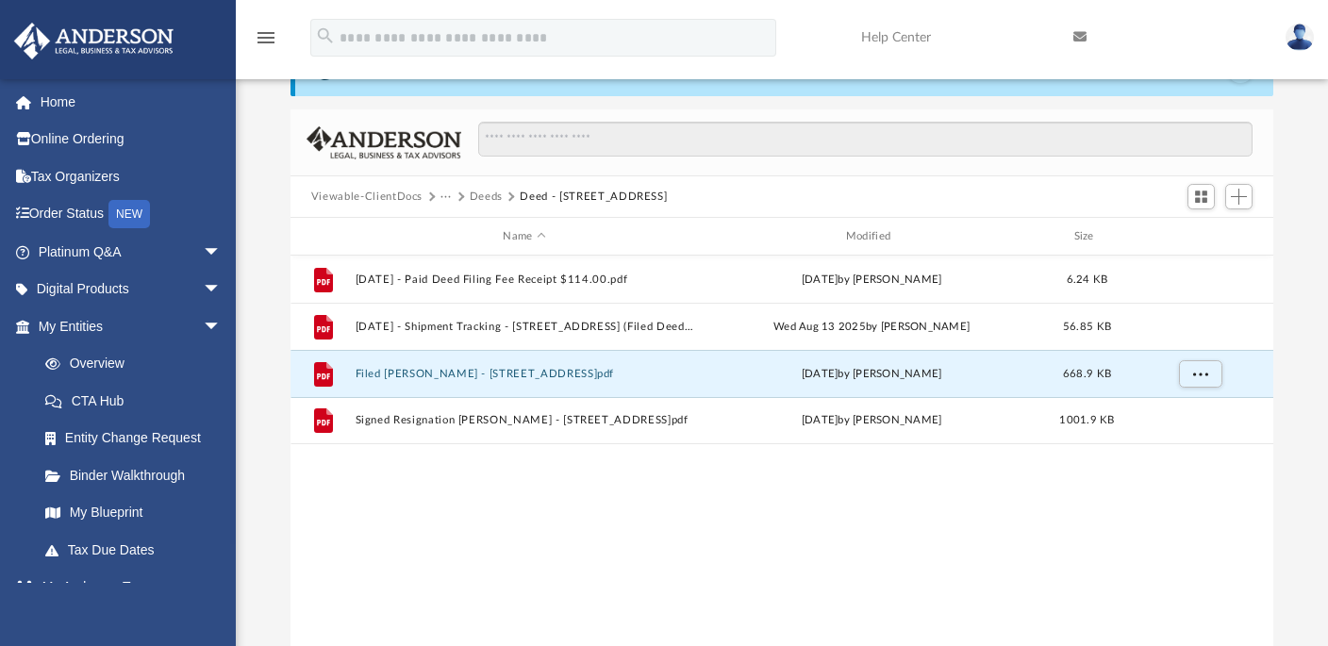
click at [678, 567] on div "File 2025.08.08 - Paid Deed Filing Fee Receipt $114.00.pdf Fri Aug 8 2025 by Mi…" at bounding box center [781, 451] width 983 height 390
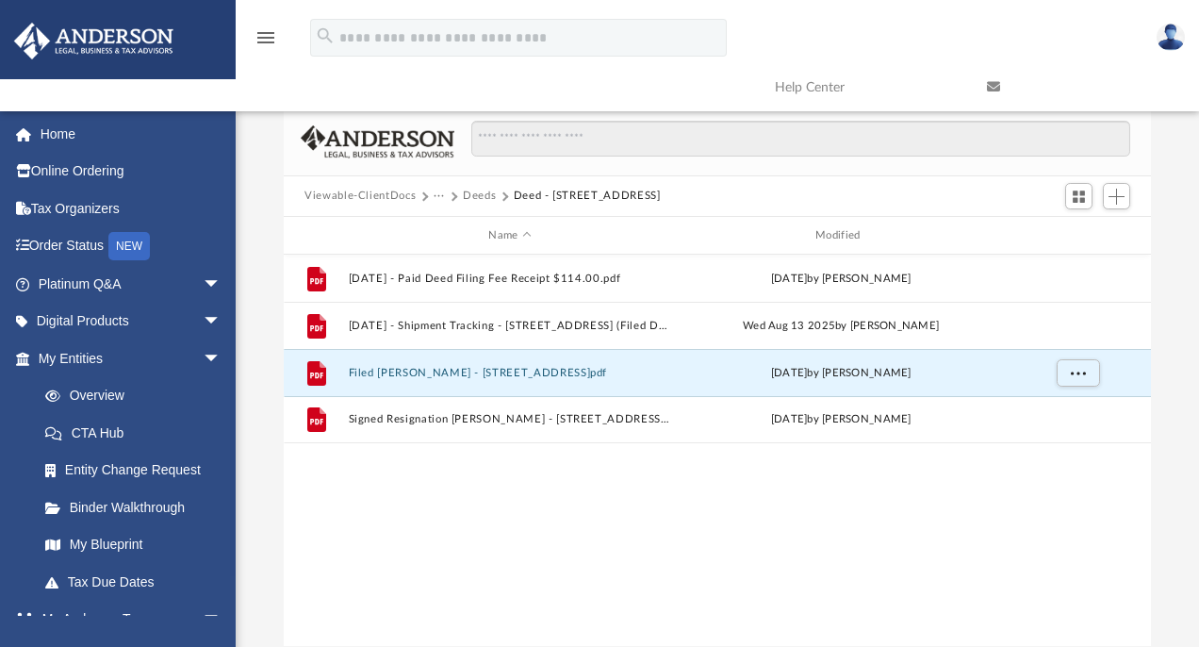
scroll to position [415, 853]
click at [649, 540] on div "File 2025.08.08 - Paid Deed Filing Fee Receipt $114.00.pdf Fri Aug 8 2025 by Mi…" at bounding box center [718, 450] width 868 height 390
